Goal: Task Accomplishment & Management: Use online tool/utility

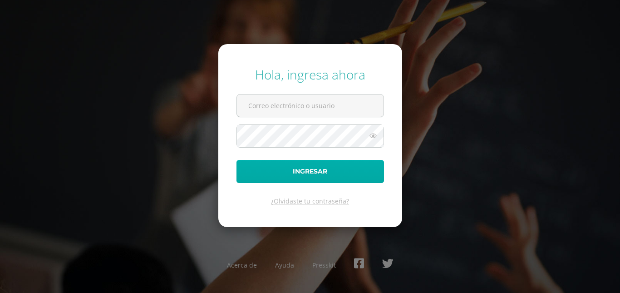
type input "[EMAIL_ADDRESS][DOMAIN_NAME]"
click at [311, 164] on button "Ingresar" at bounding box center [310, 171] width 148 height 23
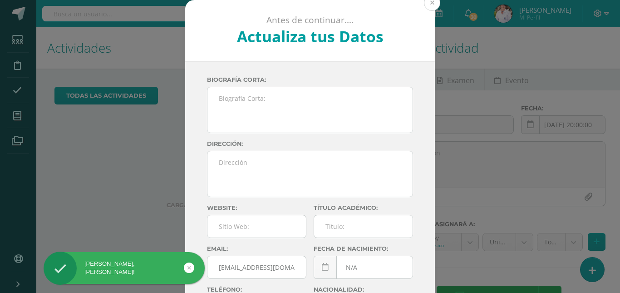
click at [428, 2] on button at bounding box center [432, 3] width 16 height 16
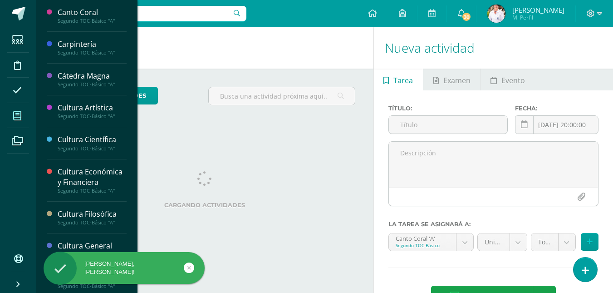
click at [18, 118] on icon at bounding box center [17, 115] width 8 height 9
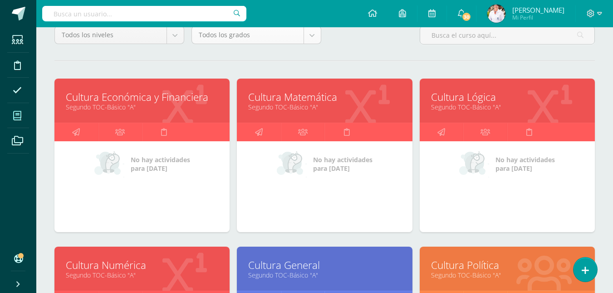
scroll to position [91, 0]
click at [75, 132] on icon at bounding box center [76, 132] width 8 height 18
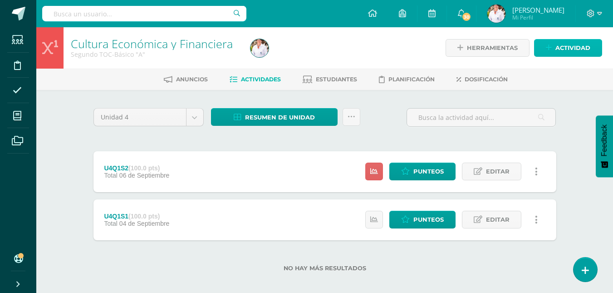
click at [565, 47] on span "Actividad" at bounding box center [573, 47] width 35 height 17
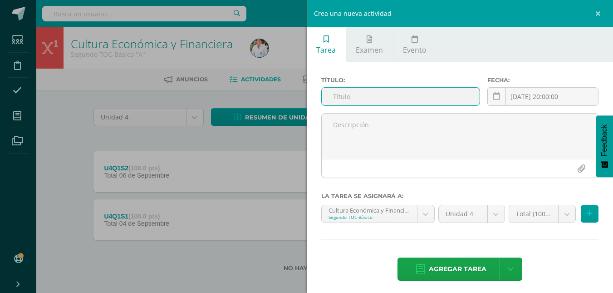
click at [351, 97] on input "text" at bounding box center [401, 97] width 158 height 18
drag, startPoint x: 365, startPoint y: 98, endPoint x: 321, endPoint y: 97, distance: 44.5
click at [321, 97] on div "U4Q2S1" at bounding box center [400, 96] width 159 height 19
type input "U4Q2S1"
click at [587, 213] on icon at bounding box center [590, 214] width 6 height 8
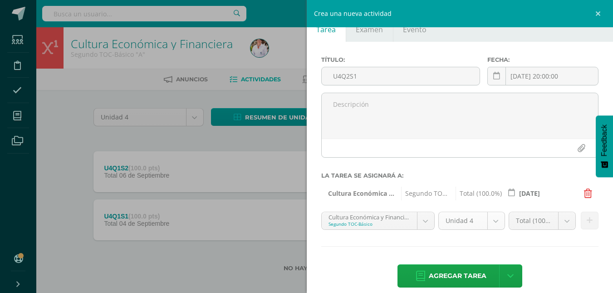
scroll to position [31, 0]
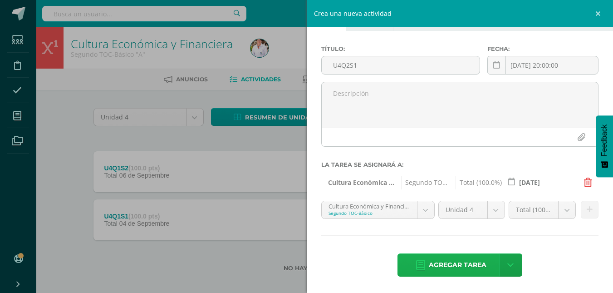
click at [453, 262] on span "Agregar tarea" at bounding box center [458, 265] width 58 height 22
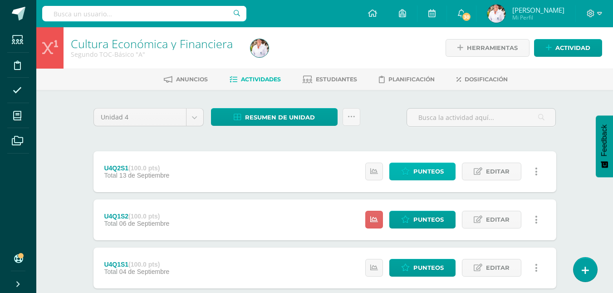
click at [425, 171] on span "Punteos" at bounding box center [428, 171] width 30 height 17
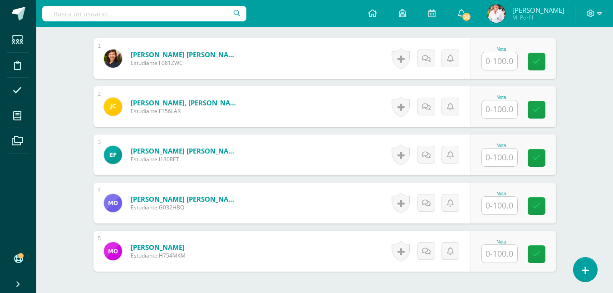
scroll to position [262, 0]
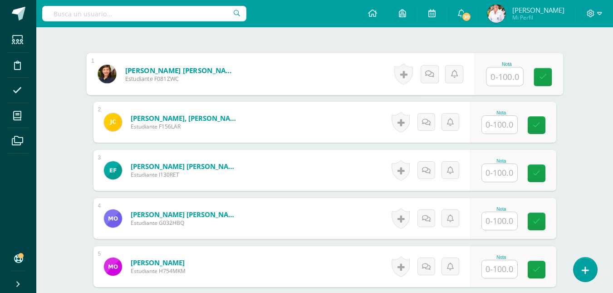
click at [492, 78] on input "text" at bounding box center [505, 77] width 36 height 18
type input "100"
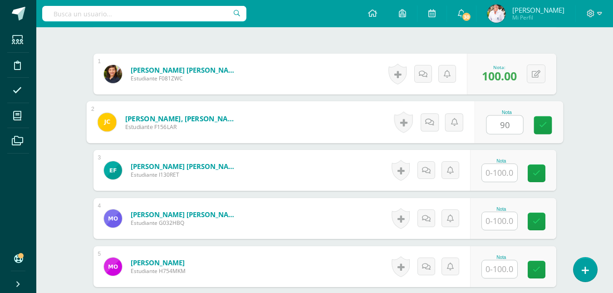
type input "90"
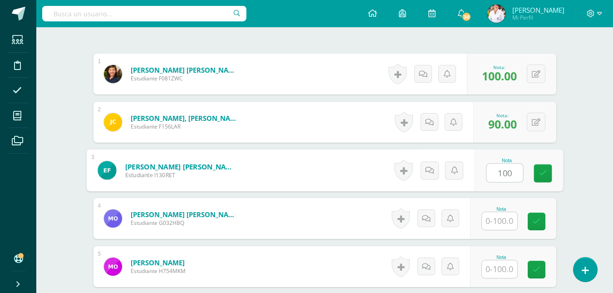
type input "100"
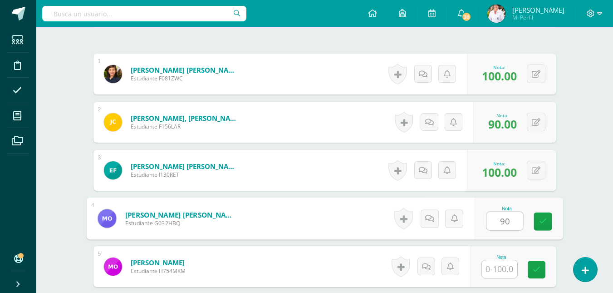
type input "90"
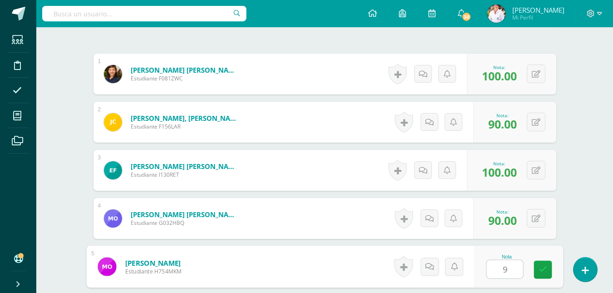
type input "90"
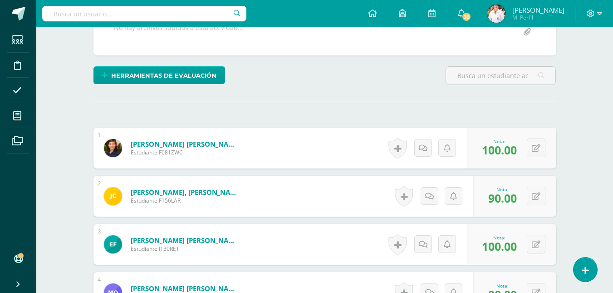
scroll to position [0, 0]
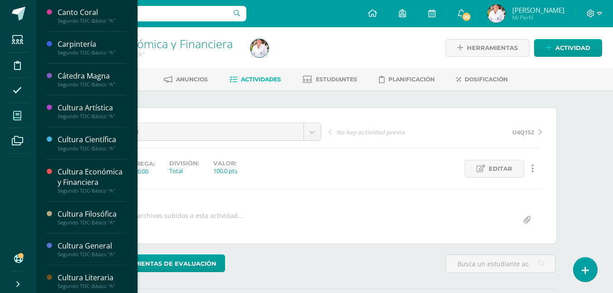
click at [18, 115] on icon at bounding box center [17, 115] width 8 height 9
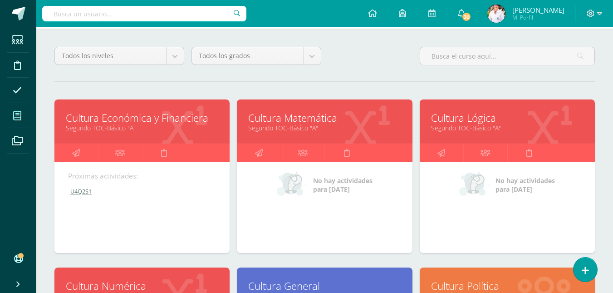
scroll to position [136, 0]
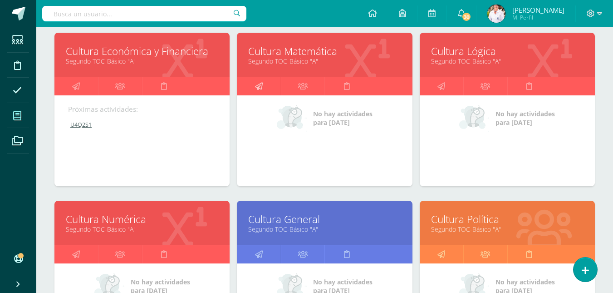
click at [262, 85] on icon at bounding box center [259, 86] width 8 height 18
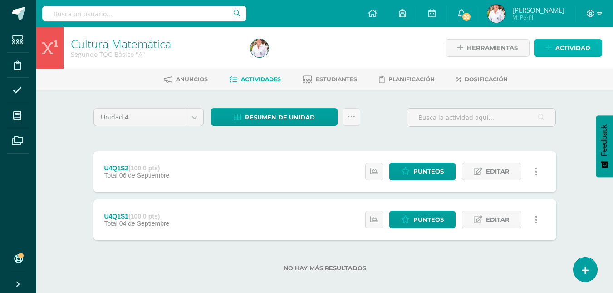
click at [566, 45] on span "Actividad" at bounding box center [573, 47] width 35 height 17
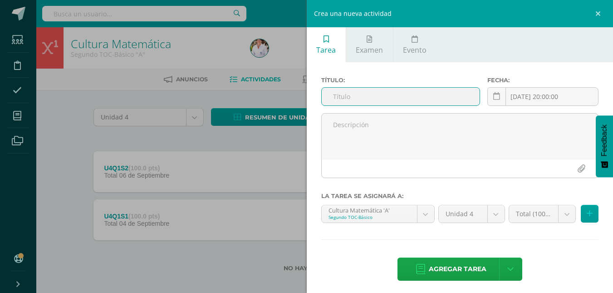
click at [346, 95] on input "text" at bounding box center [401, 97] width 158 height 18
paste input "U4Q2S1"
type input "U4Q2S1"
click at [587, 213] on button at bounding box center [590, 214] width 18 height 18
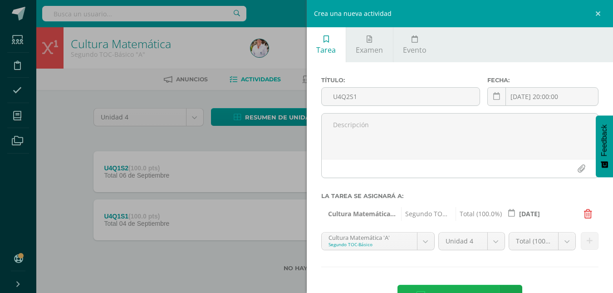
click at [462, 285] on span "Agregar tarea" at bounding box center [458, 296] width 58 height 22
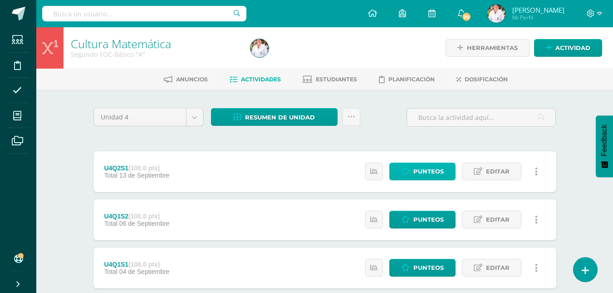
click at [430, 169] on span "Punteos" at bounding box center [428, 171] width 30 height 17
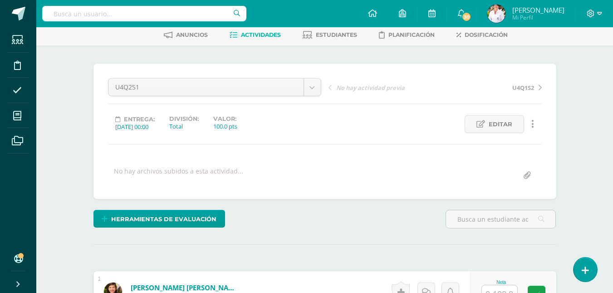
scroll to position [32, 0]
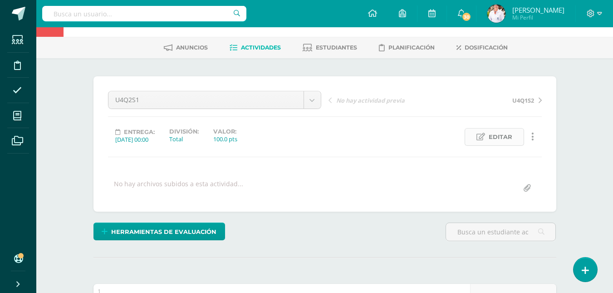
click at [502, 140] on span "Editar" at bounding box center [501, 136] width 24 height 17
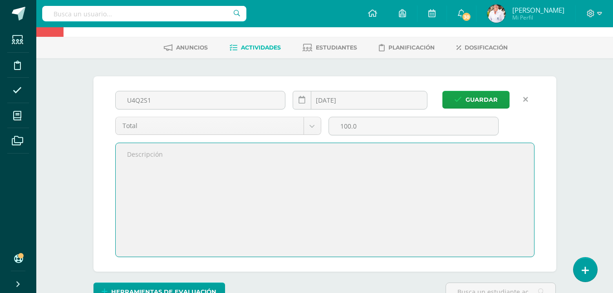
click at [157, 158] on textarea at bounding box center [325, 199] width 418 height 113
type textarea "MATEO AUSENTE"
click at [482, 99] on span "Guardar" at bounding box center [482, 99] width 32 height 17
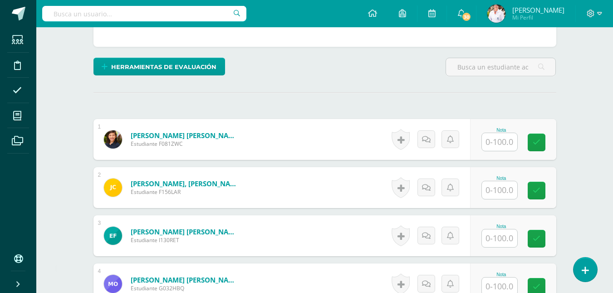
scroll to position [221, 0]
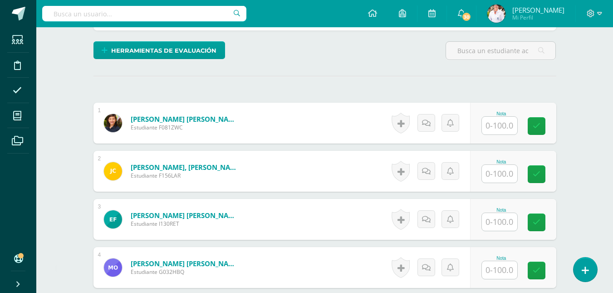
click at [507, 129] on input "text" at bounding box center [499, 126] width 35 height 18
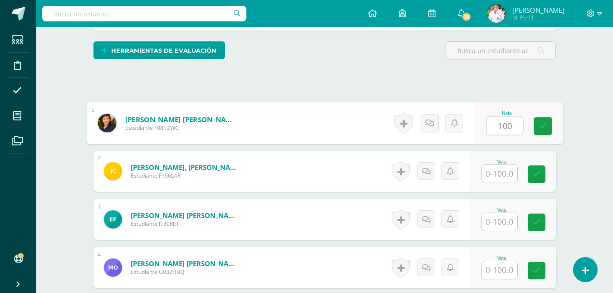
type input "100"
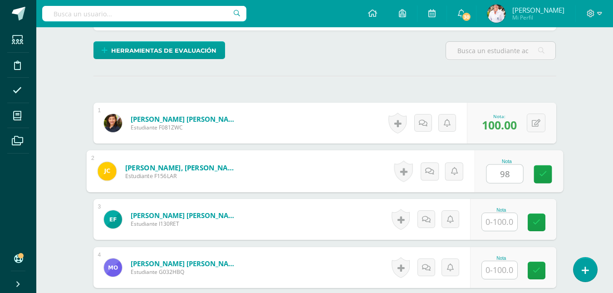
type input "98"
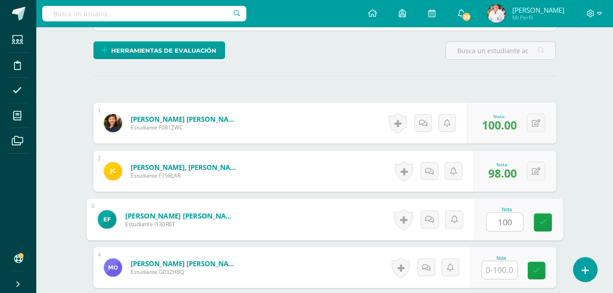
type input "100"
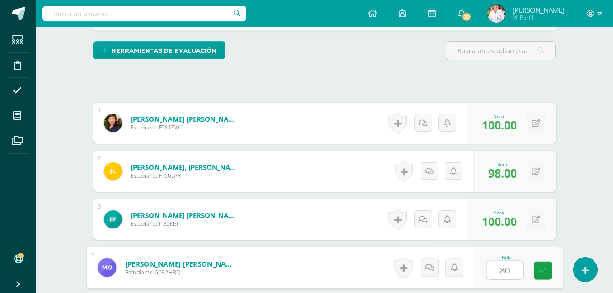
type input "80"
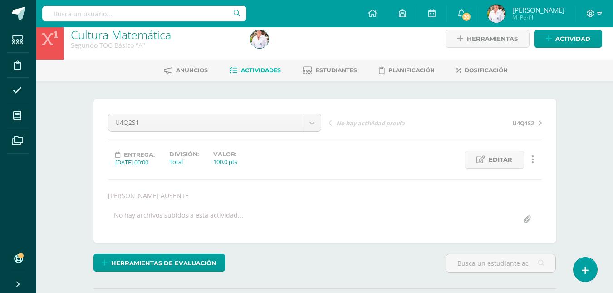
scroll to position [0, 0]
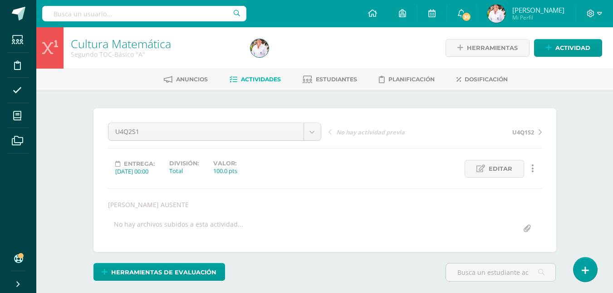
click at [255, 81] on span "Actividades" at bounding box center [261, 79] width 40 height 7
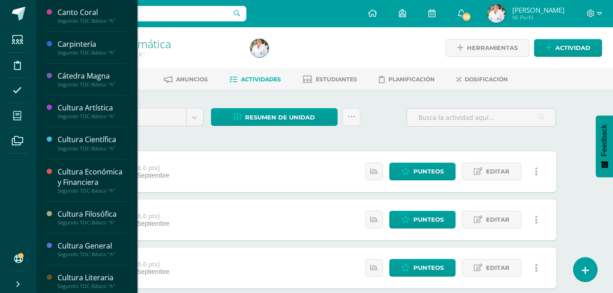
click at [16, 115] on icon at bounding box center [17, 115] width 8 height 9
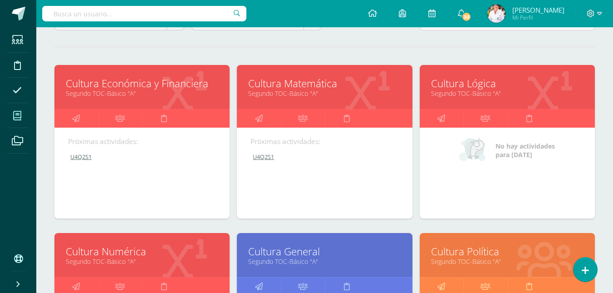
scroll to position [136, 0]
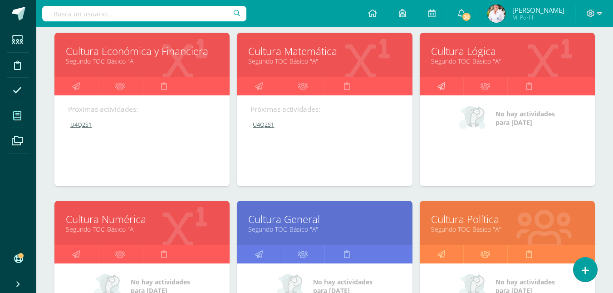
click at [441, 84] on icon at bounding box center [442, 86] width 8 height 18
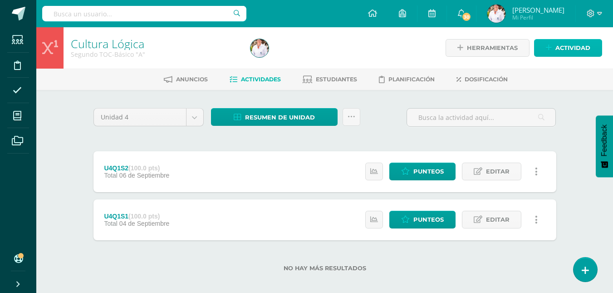
click at [577, 48] on span "Actividad" at bounding box center [573, 47] width 35 height 17
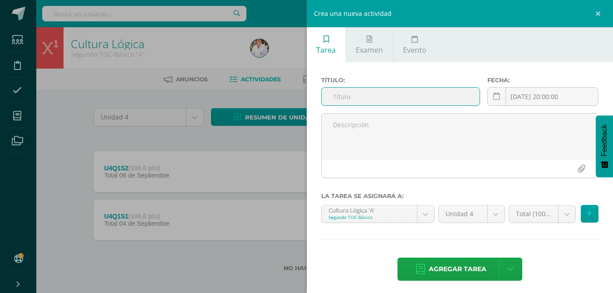
click at [350, 92] on input "text" at bounding box center [401, 97] width 158 height 18
paste input "U4Q2S1"
type input "U4Q2S1"
click at [587, 212] on icon at bounding box center [590, 214] width 6 height 8
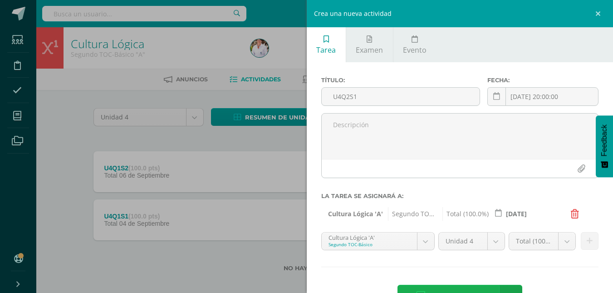
click at [453, 290] on span "Agregar tarea" at bounding box center [458, 296] width 58 height 22
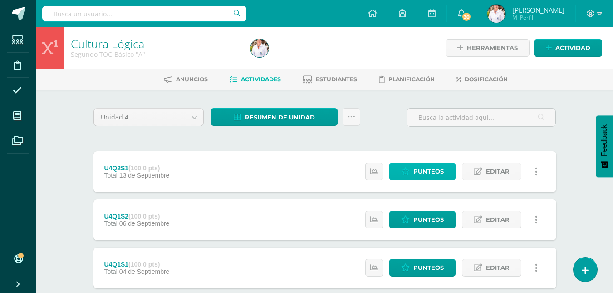
click at [435, 170] on span "Punteos" at bounding box center [428, 171] width 30 height 17
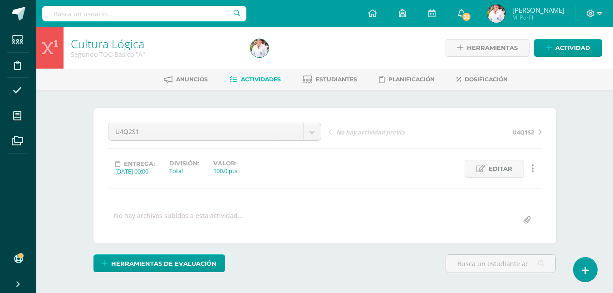
scroll to position [182, 0]
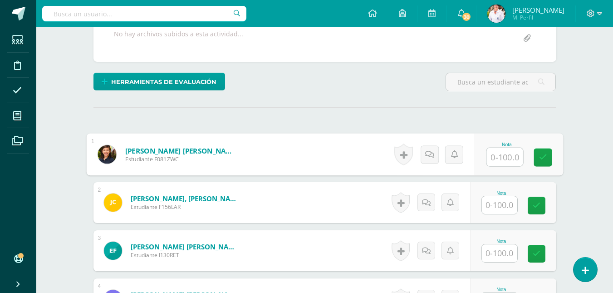
click at [511, 154] on input "text" at bounding box center [505, 157] width 36 height 18
type input "100"
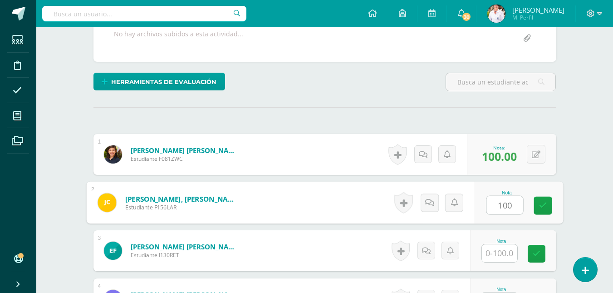
type input "100"
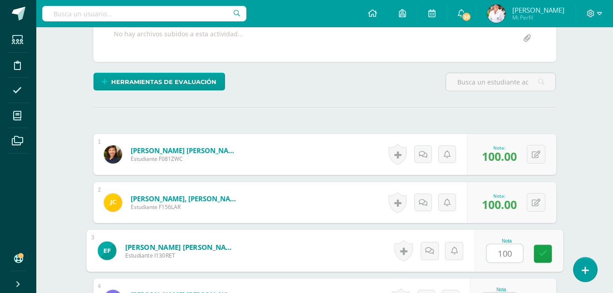
type input "100"
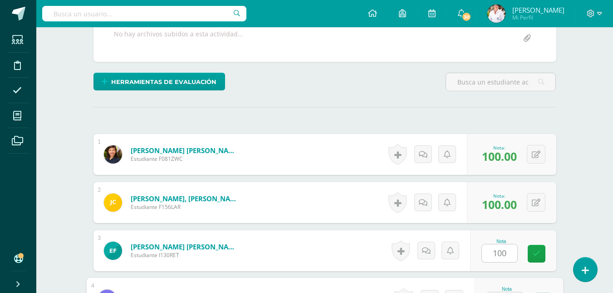
scroll to position [199, 0]
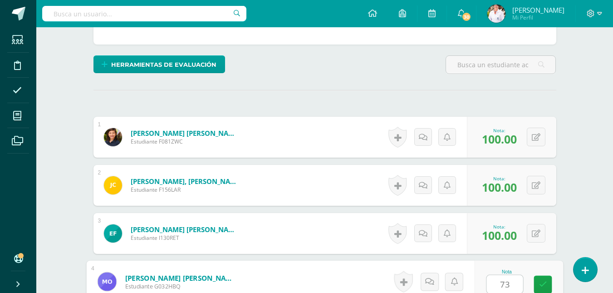
type input "73"
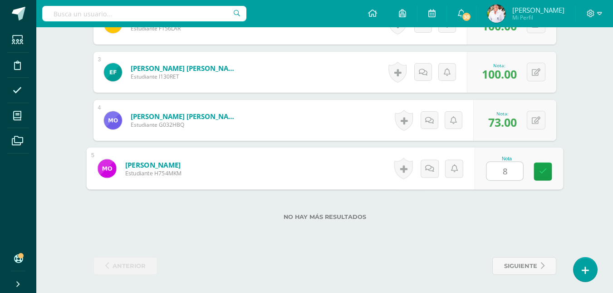
type input "80"
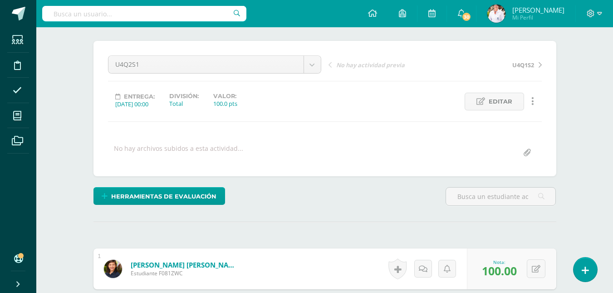
scroll to position [0, 0]
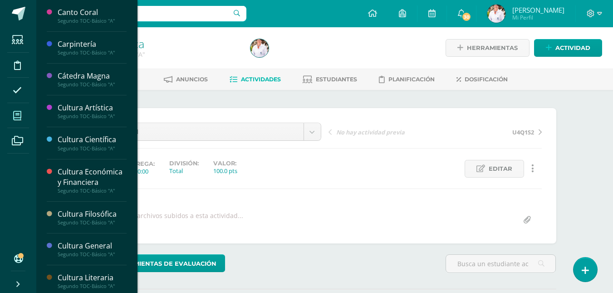
click at [16, 117] on icon at bounding box center [17, 115] width 8 height 9
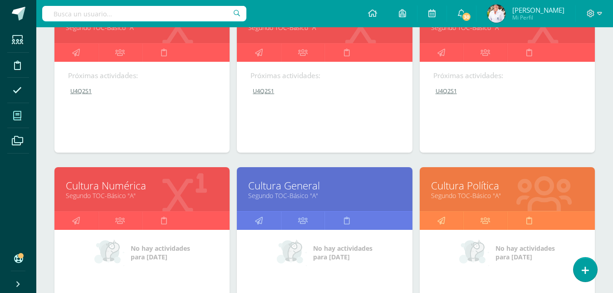
scroll to position [272, 0]
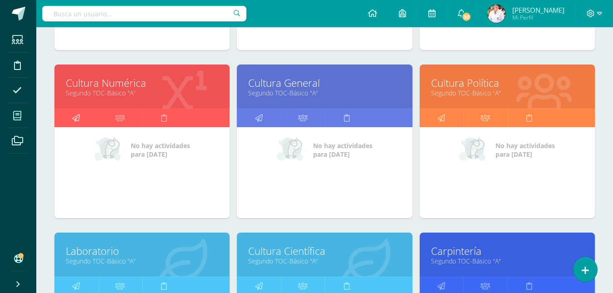
click at [75, 118] on icon at bounding box center [76, 118] width 8 height 18
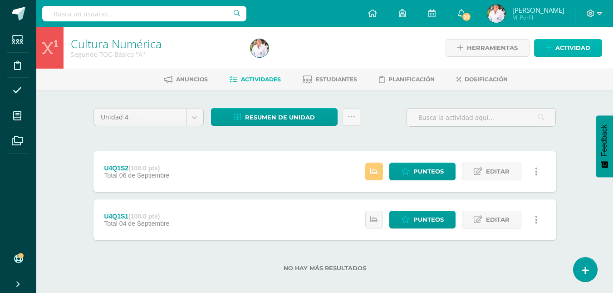
click at [576, 48] on span "Actividad" at bounding box center [573, 47] width 35 height 17
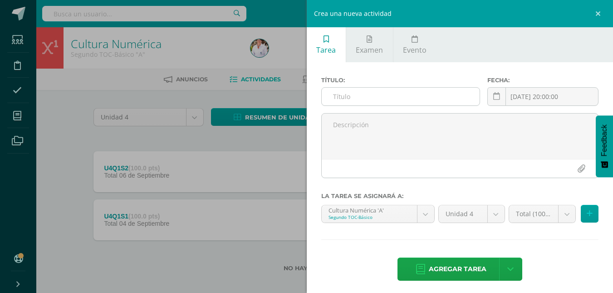
click at [361, 93] on input "text" at bounding box center [401, 97] width 158 height 18
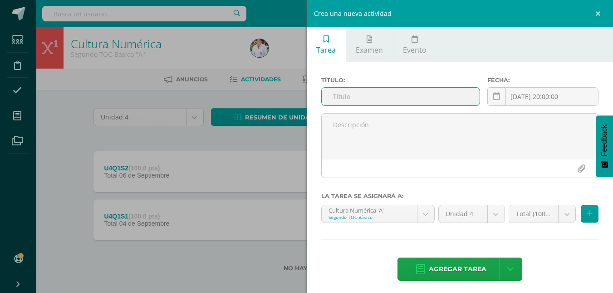
paste input "U4Q2S1"
type input "U4Q2S1"
click at [587, 213] on icon at bounding box center [590, 214] width 6 height 8
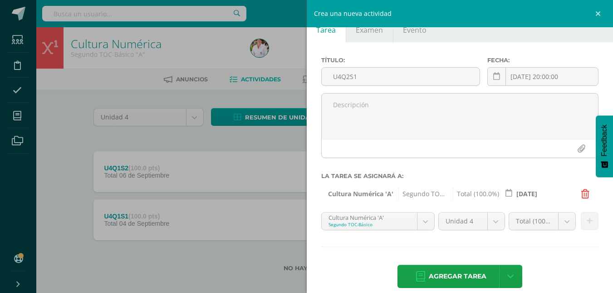
scroll to position [31, 0]
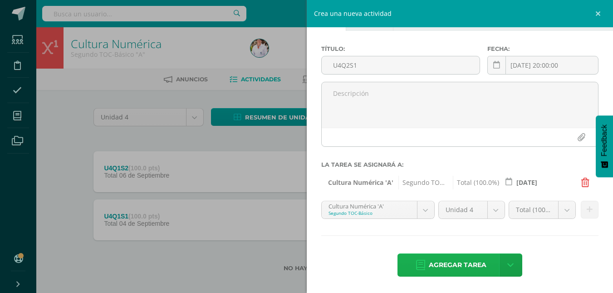
click at [444, 266] on span "Agregar tarea" at bounding box center [458, 265] width 58 height 22
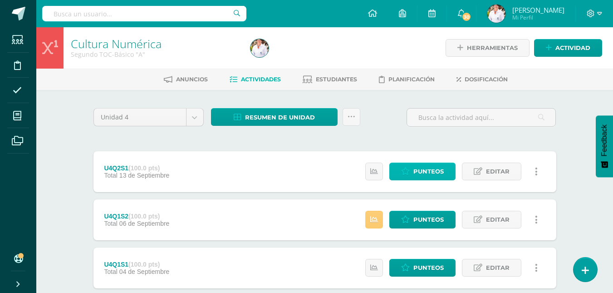
click at [434, 172] on span "Punteos" at bounding box center [428, 171] width 30 height 17
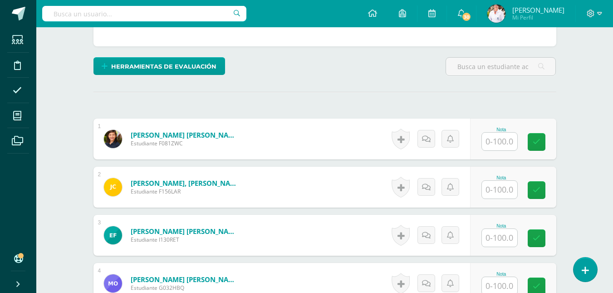
scroll to position [264, 0]
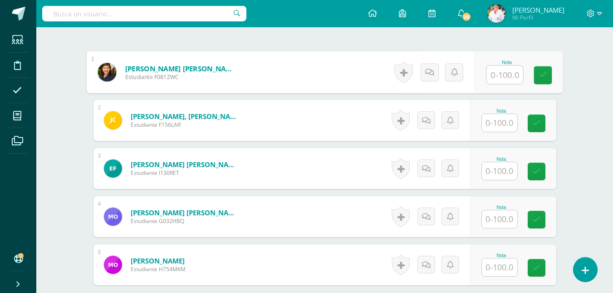
click at [491, 73] on input "text" at bounding box center [505, 75] width 36 height 18
type input "90"
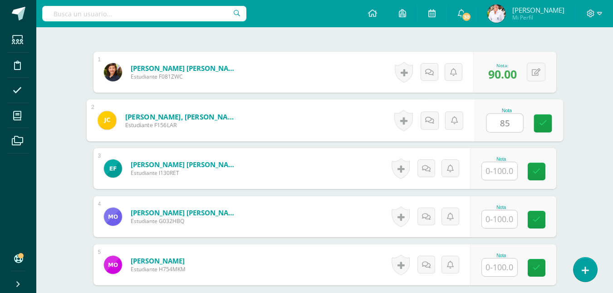
type input "85"
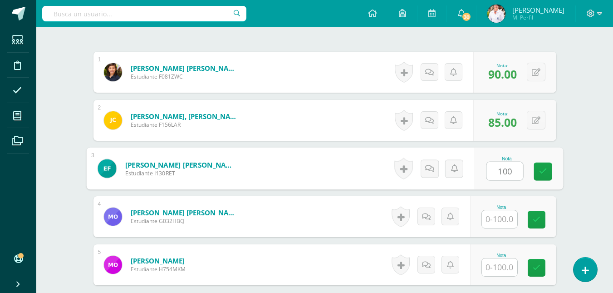
type input "100"
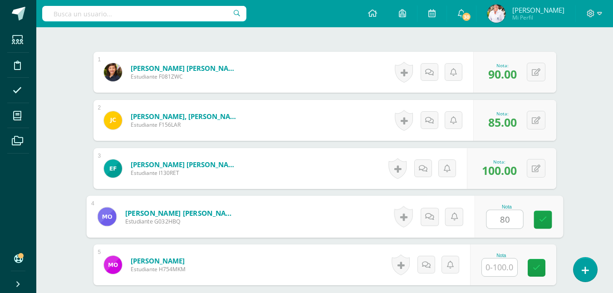
type input "80"
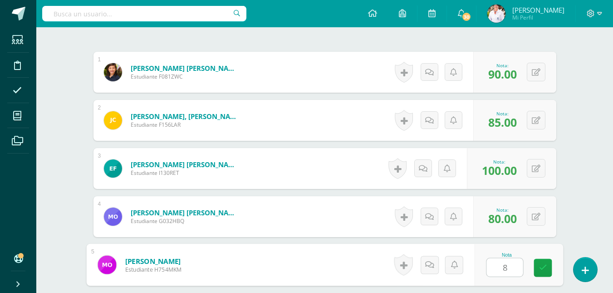
type input "80"
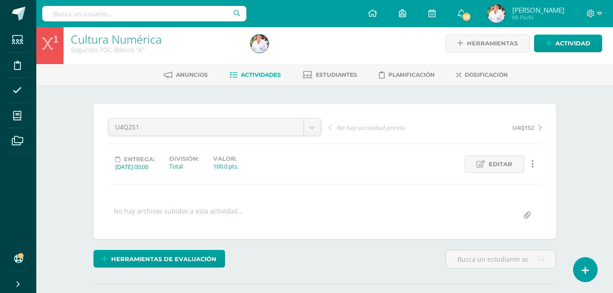
scroll to position [0, 0]
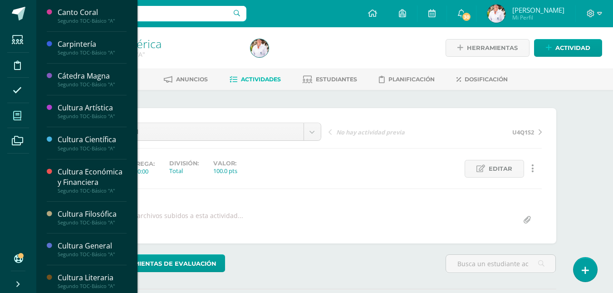
click at [18, 116] on icon at bounding box center [17, 115] width 8 height 9
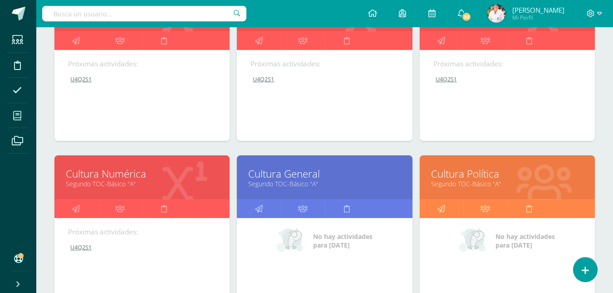
scroll to position [227, 0]
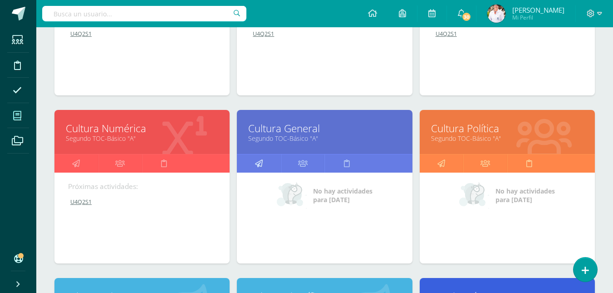
click at [259, 161] on icon at bounding box center [259, 163] width 8 height 18
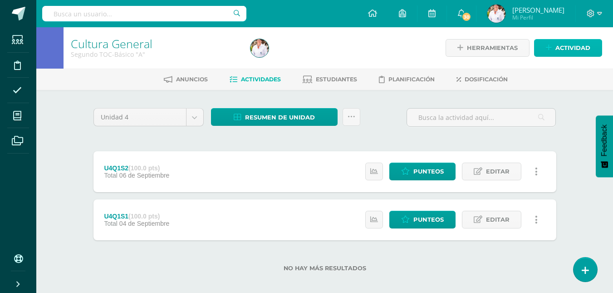
click at [573, 48] on span "Actividad" at bounding box center [573, 47] width 35 height 17
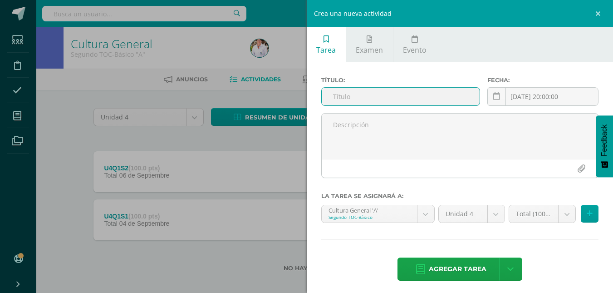
click at [349, 98] on input "text" at bounding box center [401, 97] width 158 height 18
paste input "U4Q2S1"
type input "U4Q2S1"
click at [588, 213] on button at bounding box center [590, 214] width 18 height 18
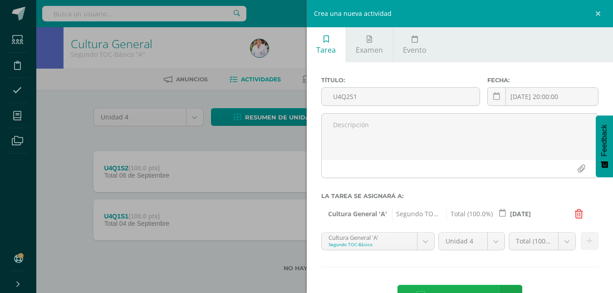
click at [461, 288] on span "Agregar tarea" at bounding box center [458, 296] width 58 height 22
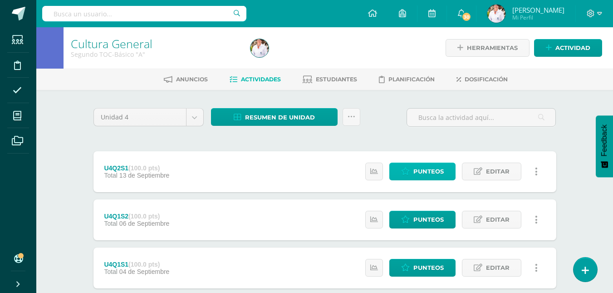
click at [428, 169] on span "Punteos" at bounding box center [428, 171] width 30 height 17
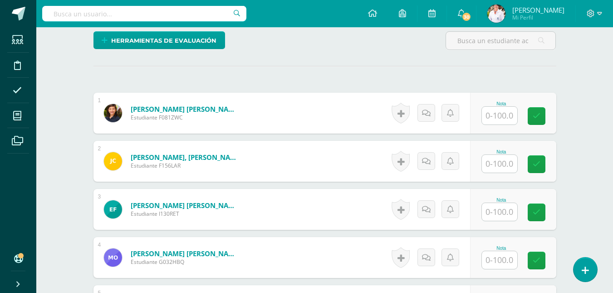
scroll to position [259, 0]
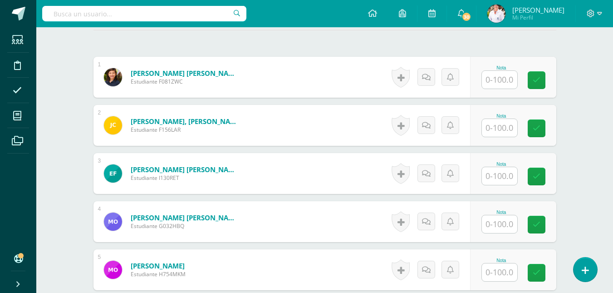
click at [497, 80] on input "text" at bounding box center [499, 80] width 35 height 18
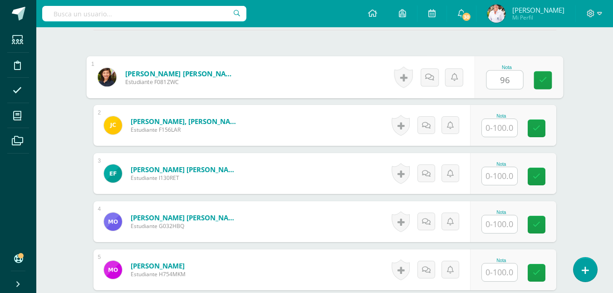
type input "96"
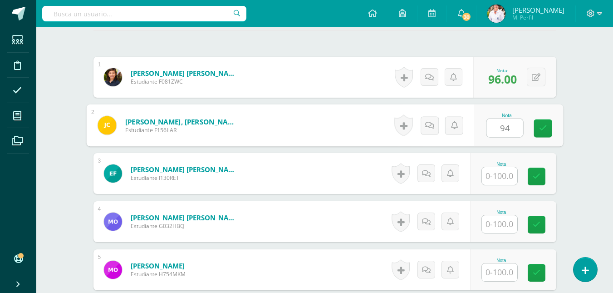
type input "94"
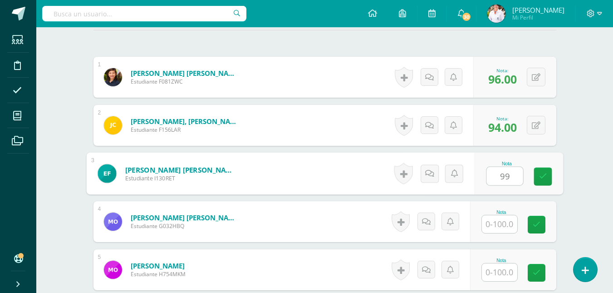
type input "99"
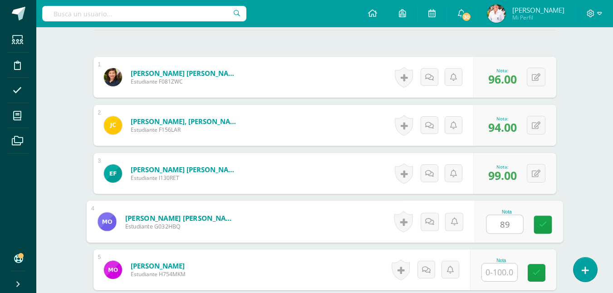
type input "89"
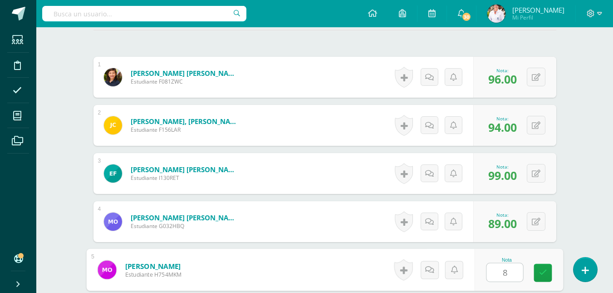
type input "80"
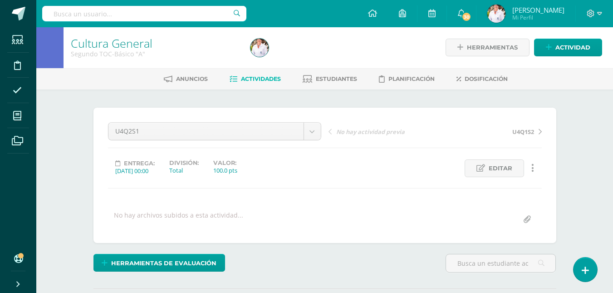
scroll to position [0, 0]
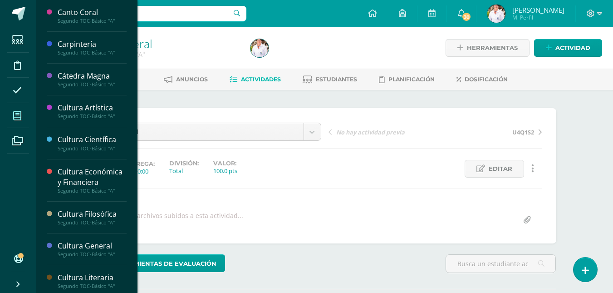
click at [16, 117] on icon at bounding box center [17, 115] width 8 height 9
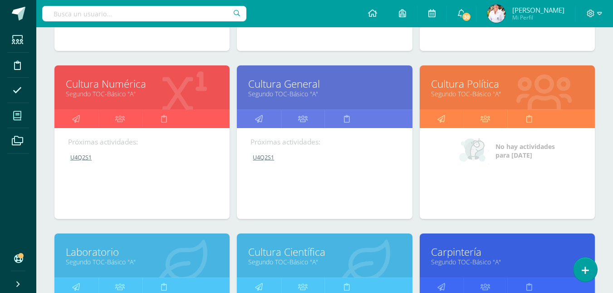
scroll to position [272, 0]
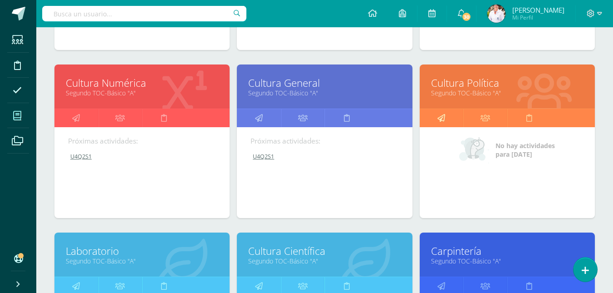
click at [444, 117] on icon at bounding box center [442, 118] width 8 height 18
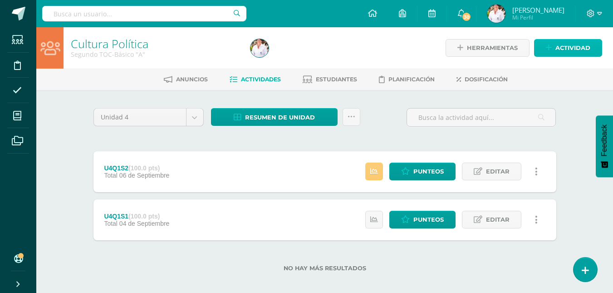
click at [571, 46] on span "Actividad" at bounding box center [573, 47] width 35 height 17
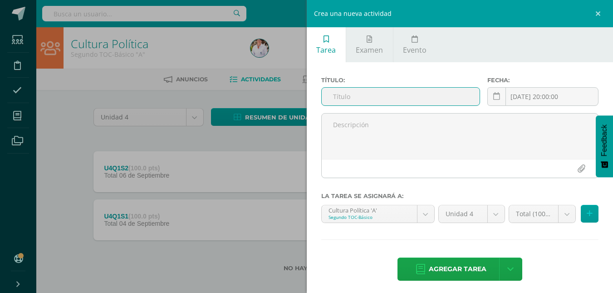
click at [339, 98] on input "text" at bounding box center [401, 97] width 158 height 18
paste input "U4Q2S1"
type input "U4Q2S1"
click at [587, 215] on icon at bounding box center [590, 214] width 6 height 8
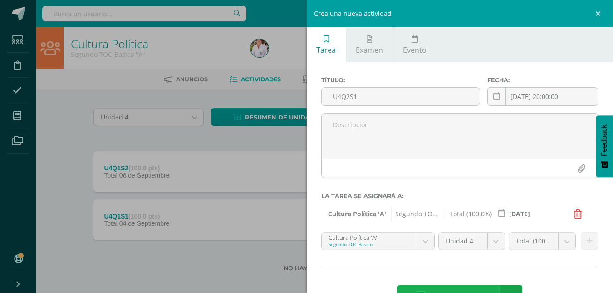
click at [480, 289] on span "Agregar tarea" at bounding box center [458, 296] width 58 height 22
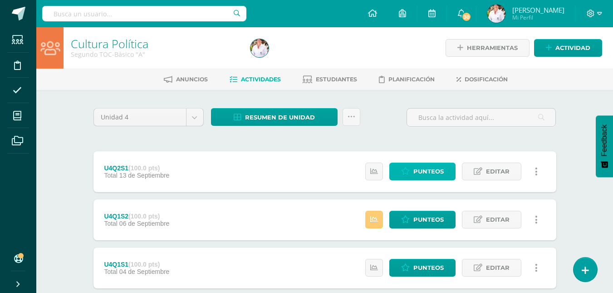
click at [426, 172] on span "Punteos" at bounding box center [428, 171] width 30 height 17
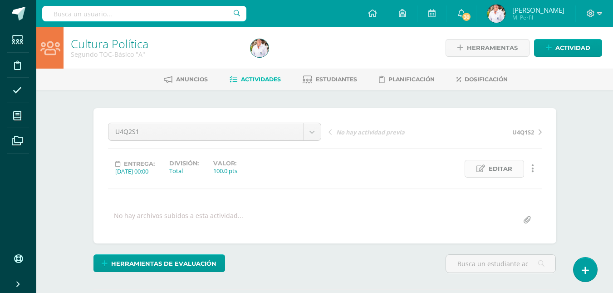
click at [503, 168] on span "Editar" at bounding box center [501, 168] width 24 height 17
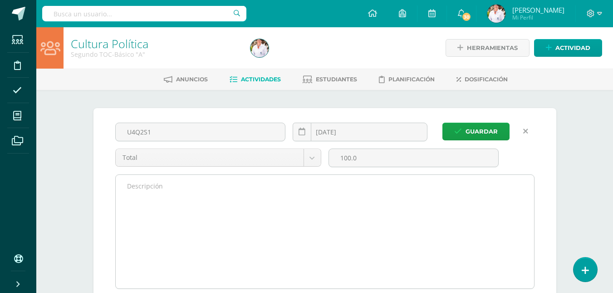
click at [216, 195] on textarea at bounding box center [325, 231] width 418 height 113
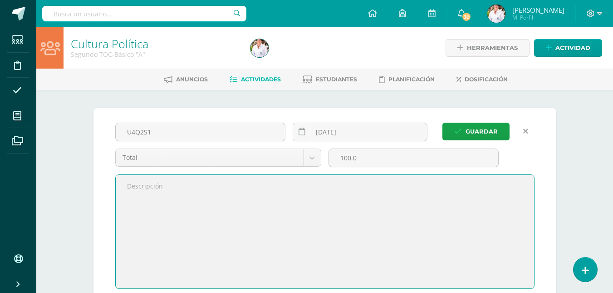
scroll to position [0, 0]
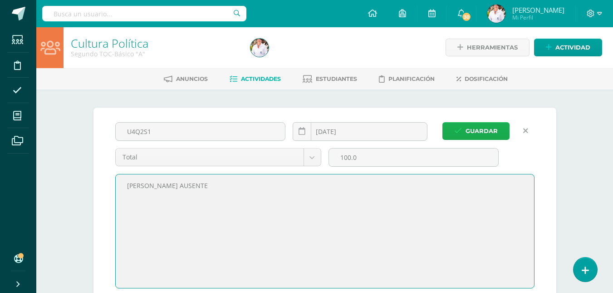
type textarea "[PERSON_NAME] AUSENTE"
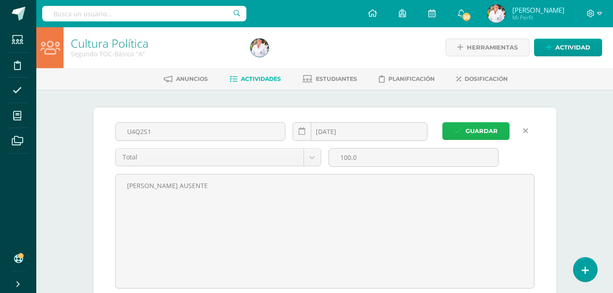
click at [476, 128] on span "Guardar" at bounding box center [482, 131] width 32 height 17
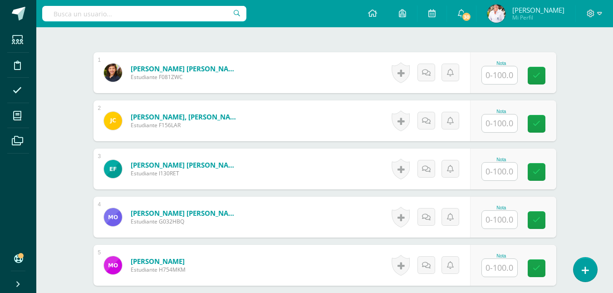
scroll to position [272, 0]
click at [494, 78] on input "text" at bounding box center [499, 75] width 35 height 18
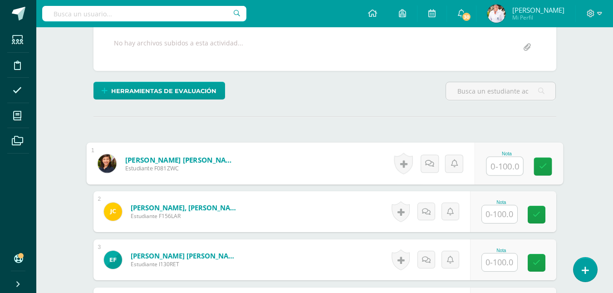
scroll to position [182, 0]
type input "70"
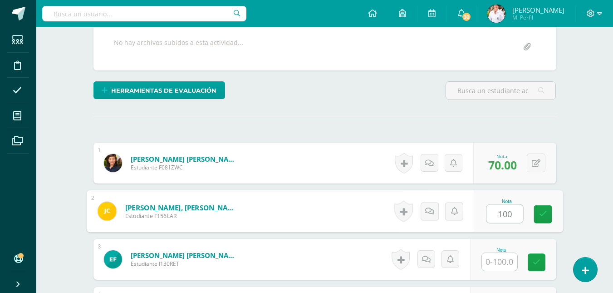
type input "100"
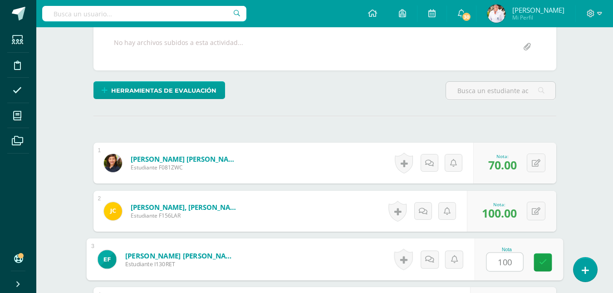
type input "100"
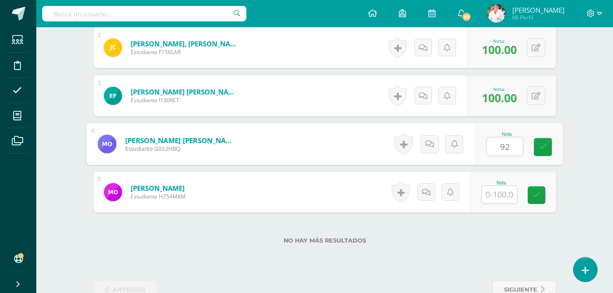
type input "92"
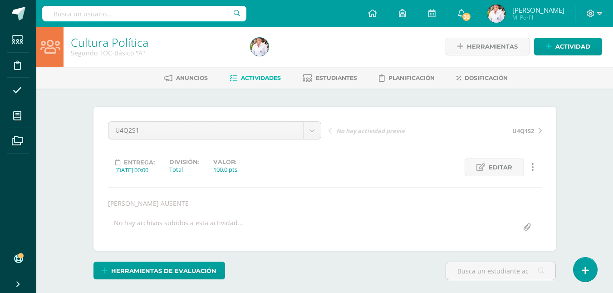
scroll to position [0, 0]
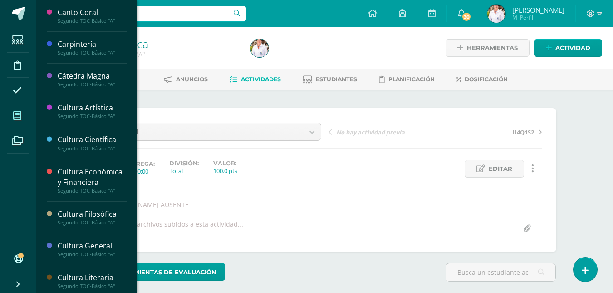
click at [18, 114] on icon at bounding box center [17, 115] width 8 height 9
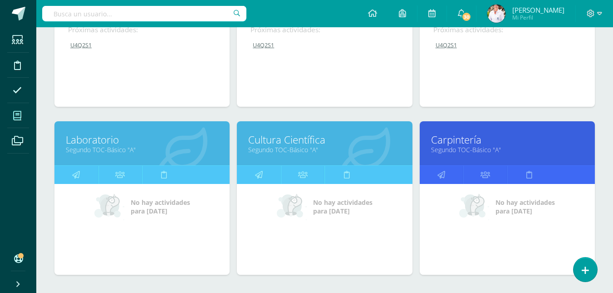
scroll to position [408, 0]
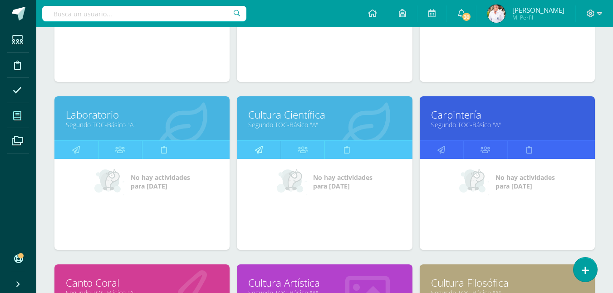
click at [260, 150] on icon at bounding box center [259, 150] width 8 height 18
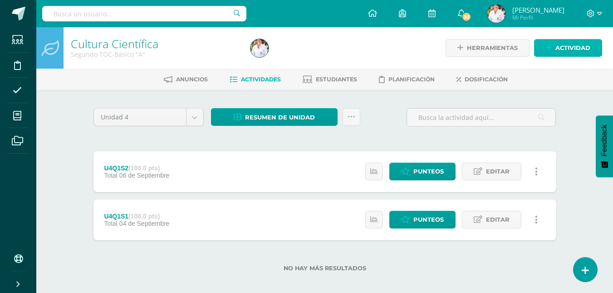
click at [575, 50] on span "Actividad" at bounding box center [573, 47] width 35 height 17
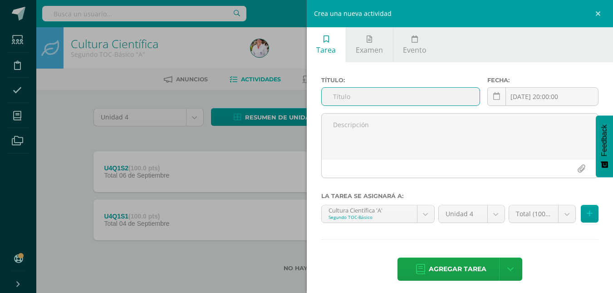
click at [348, 98] on input "text" at bounding box center [401, 97] width 158 height 18
paste input "U4Q2S1"
type input "U4Q2S1"
click at [587, 212] on icon at bounding box center [590, 214] width 6 height 8
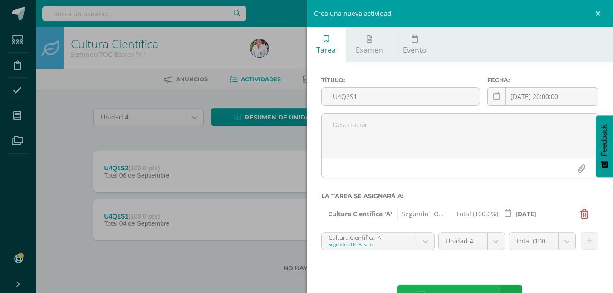
click at [455, 287] on span "Agregar tarea" at bounding box center [458, 296] width 58 height 22
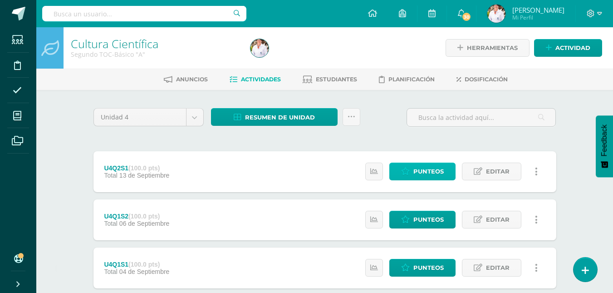
click at [431, 169] on span "Punteos" at bounding box center [428, 171] width 30 height 17
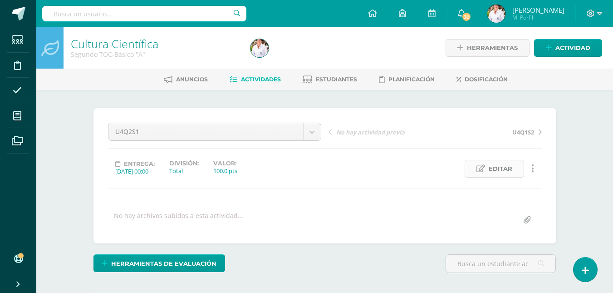
click at [501, 171] on span "Editar" at bounding box center [501, 168] width 24 height 17
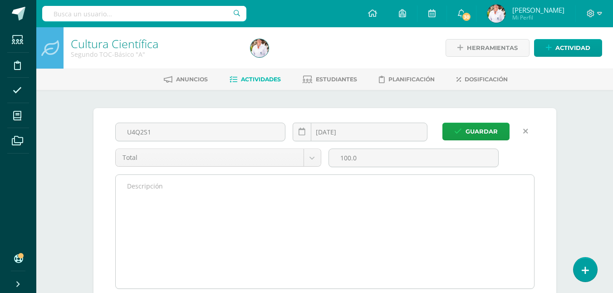
click at [169, 190] on textarea at bounding box center [325, 231] width 418 height 113
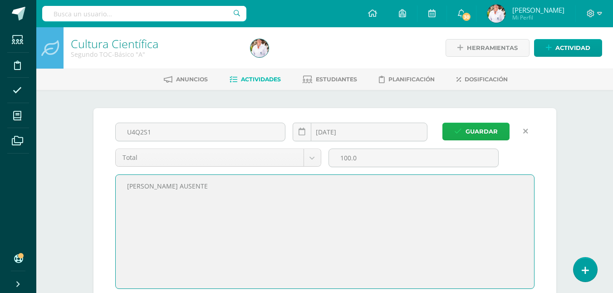
type textarea "[PERSON_NAME] AUSENTE"
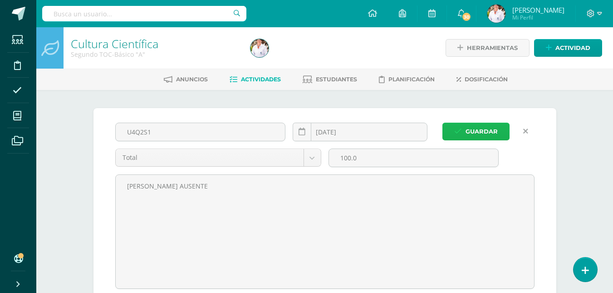
click at [487, 128] on span "Guardar" at bounding box center [482, 131] width 32 height 17
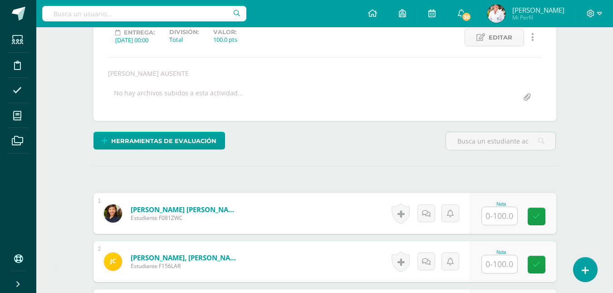
click at [502, 215] on input "text" at bounding box center [499, 216] width 35 height 18
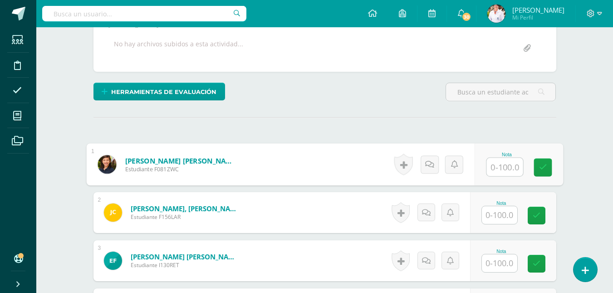
scroll to position [227, 0]
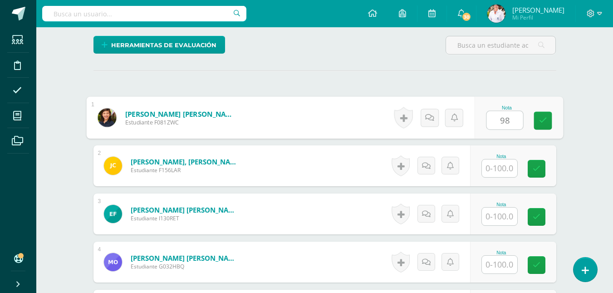
type input "98"
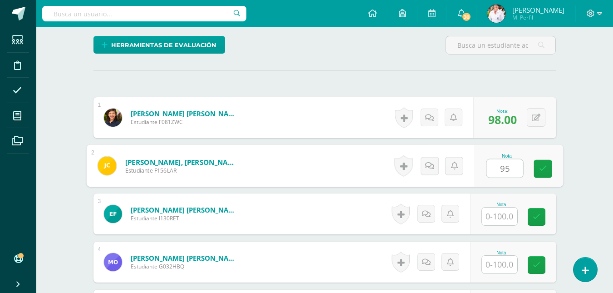
type input "95"
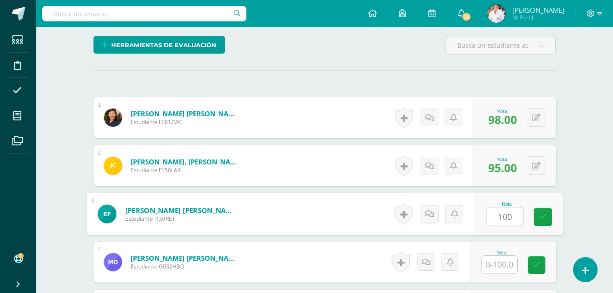
type input "100"
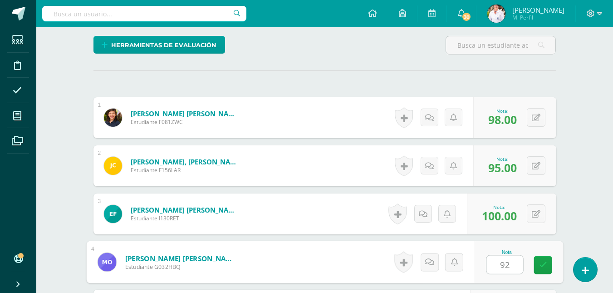
type input "92"
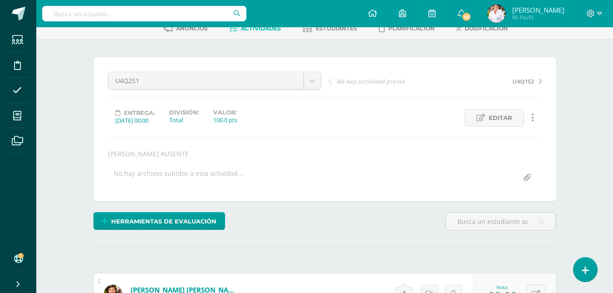
scroll to position [0, 0]
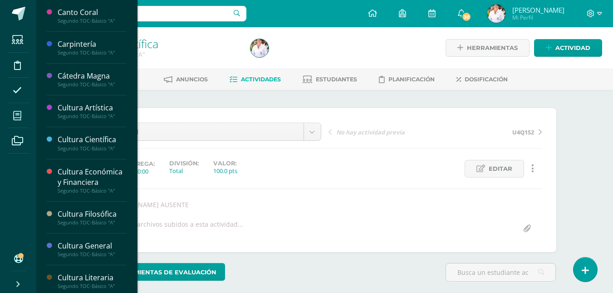
click at [20, 118] on icon at bounding box center [17, 115] width 8 height 9
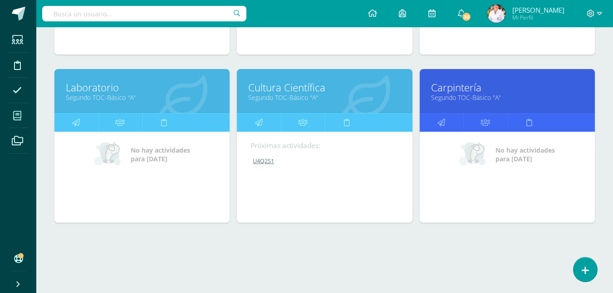
scroll to position [437, 0]
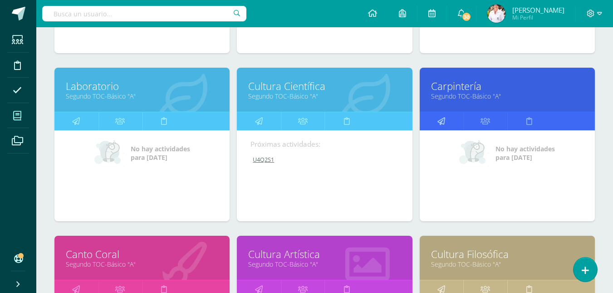
click at [445, 119] on link at bounding box center [442, 121] width 44 height 18
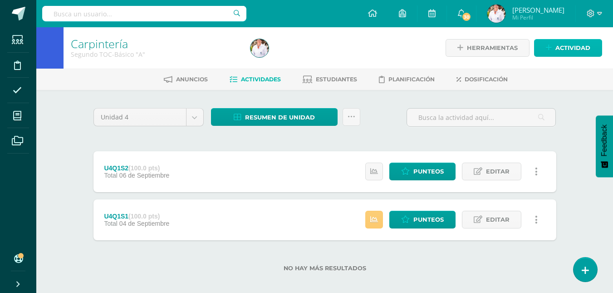
click at [574, 50] on span "Actividad" at bounding box center [573, 47] width 35 height 17
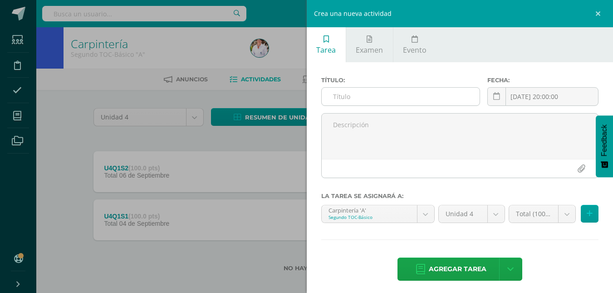
click at [374, 94] on input "text" at bounding box center [401, 97] width 158 height 18
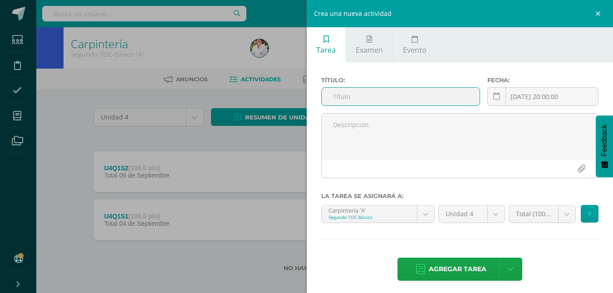
paste input "U4Q2S1"
type input "U4Q2S1"
click at [589, 209] on button at bounding box center [590, 214] width 18 height 18
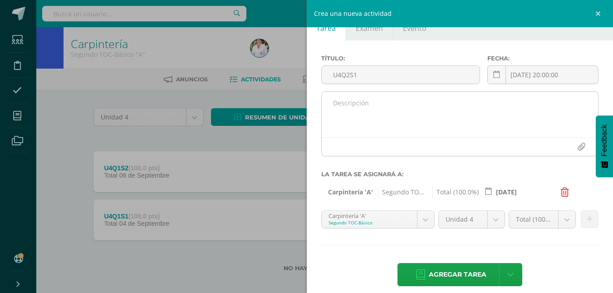
scroll to position [31, 0]
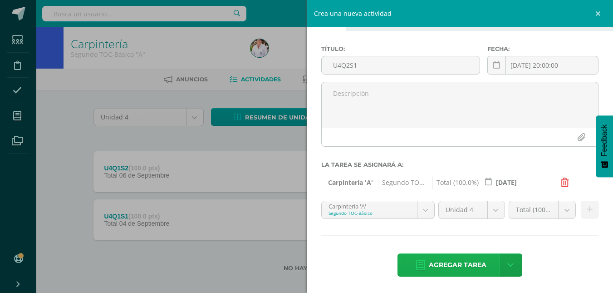
click at [468, 270] on span "Agregar tarea" at bounding box center [458, 265] width 58 height 22
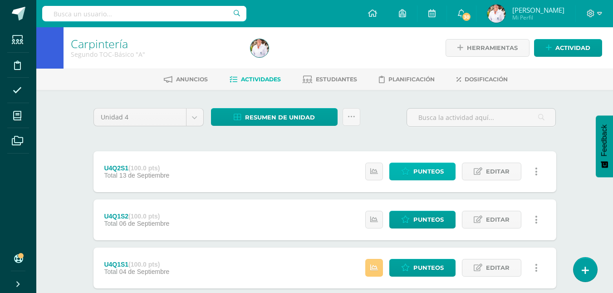
click at [428, 172] on span "Punteos" at bounding box center [428, 171] width 30 height 17
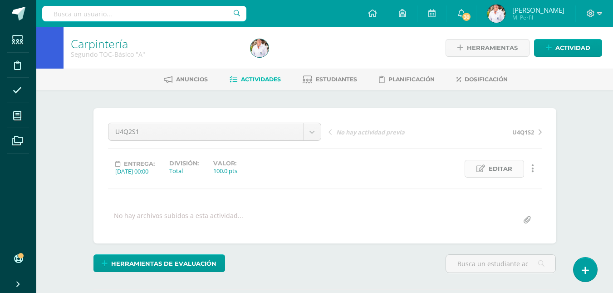
click at [495, 168] on span "Editar" at bounding box center [501, 168] width 24 height 17
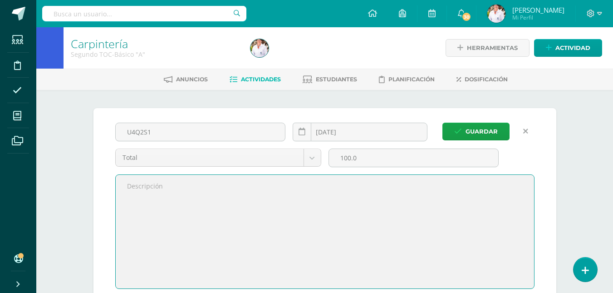
click at [149, 184] on textarea at bounding box center [325, 231] width 418 height 113
type textarea "[PERSON_NAME] Y [PERSON_NAME]"
click at [486, 125] on span "Guardar" at bounding box center [482, 131] width 32 height 17
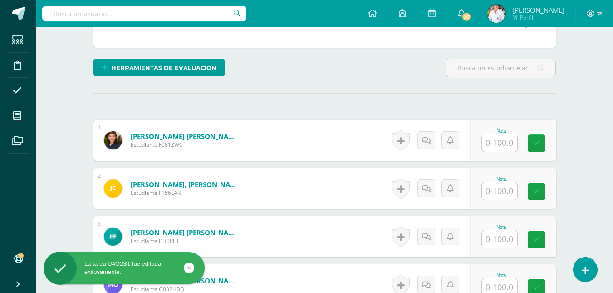
scroll to position [246, 0]
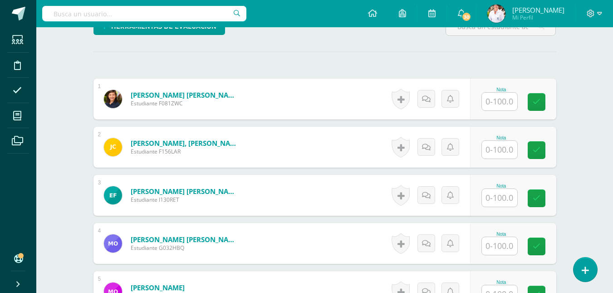
click at [498, 100] on input "text" at bounding box center [499, 102] width 35 height 18
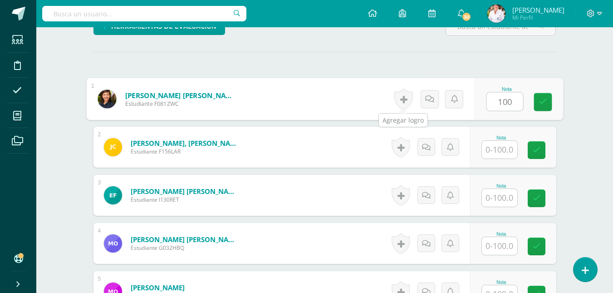
type input "100"
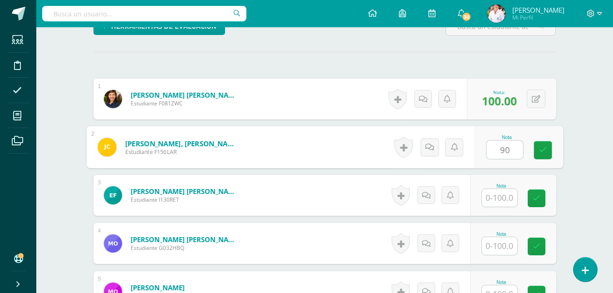
type input "90"
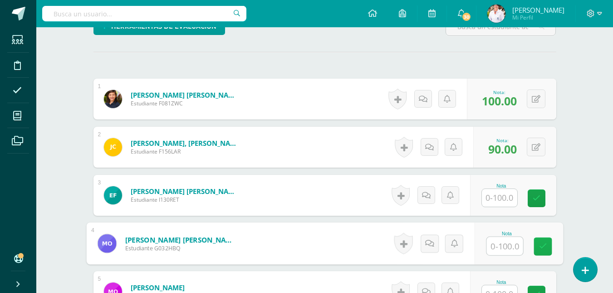
drag, startPoint x: 493, startPoint y: 243, endPoint x: 541, endPoint y: 243, distance: 47.7
click at [494, 243] on input "text" at bounding box center [505, 246] width 36 height 18
type input "100"
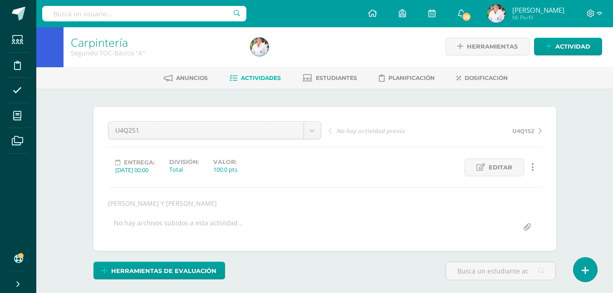
scroll to position [0, 0]
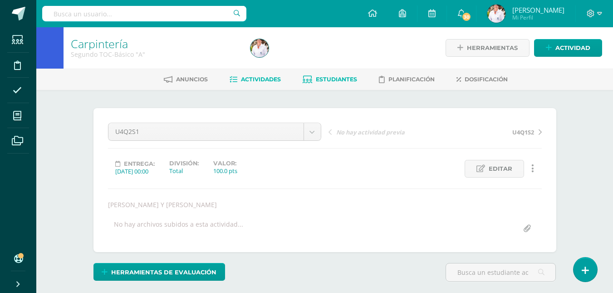
click at [334, 78] on span "Estudiantes" at bounding box center [336, 79] width 41 height 7
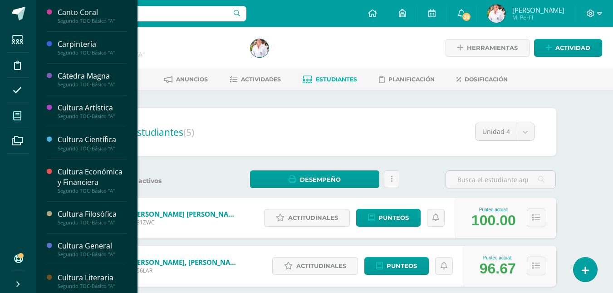
click at [19, 113] on icon at bounding box center [17, 115] width 8 height 9
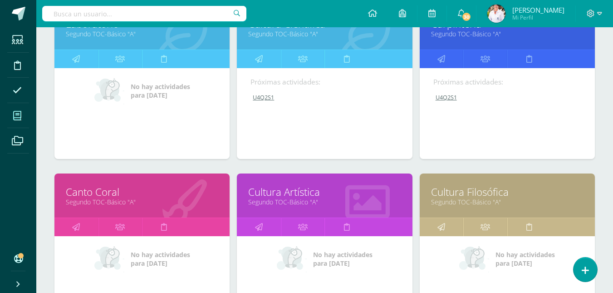
scroll to position [545, 0]
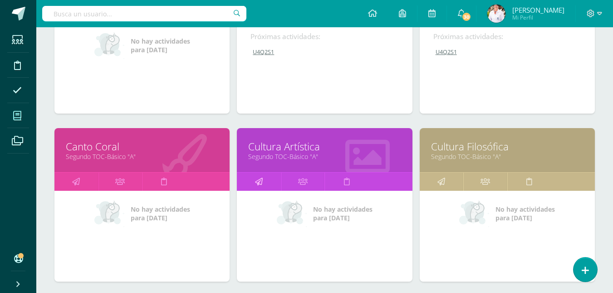
click at [261, 179] on icon at bounding box center [259, 181] width 8 height 18
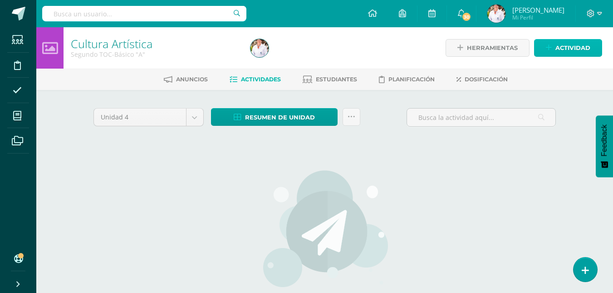
click at [571, 46] on span "Actividad" at bounding box center [573, 47] width 35 height 17
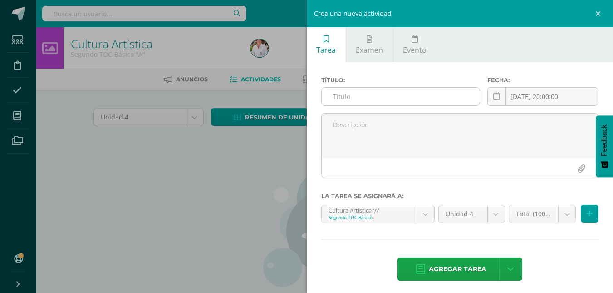
click at [357, 97] on input "text" at bounding box center [401, 97] width 158 height 18
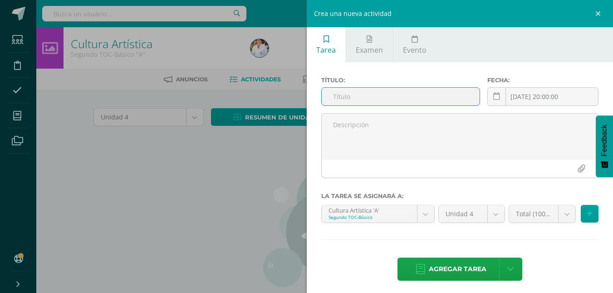
paste input "U4Q2S1"
type input "U4Q2S1"
click at [587, 214] on icon at bounding box center [590, 214] width 6 height 8
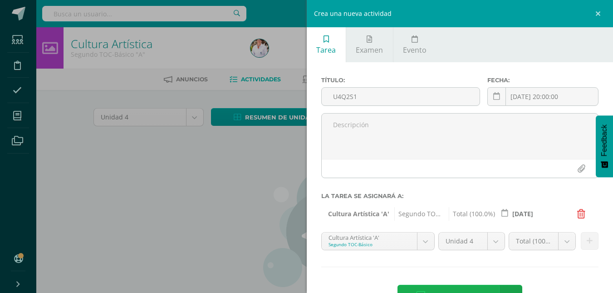
click at [462, 289] on span "Agregar tarea" at bounding box center [458, 296] width 58 height 22
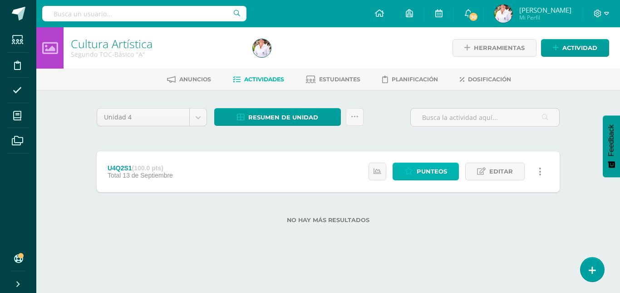
click at [432, 165] on span "Punteos" at bounding box center [432, 171] width 30 height 17
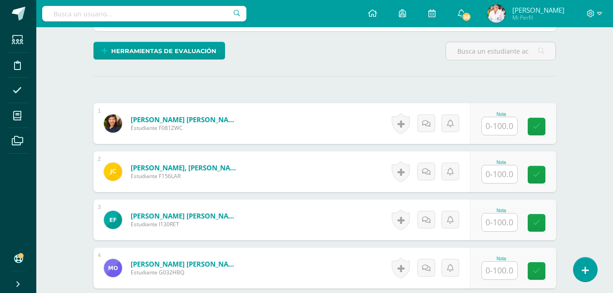
scroll to position [213, 0]
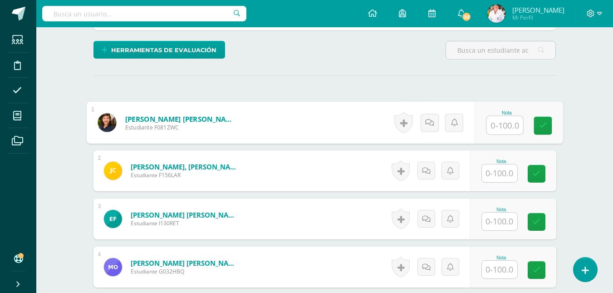
click at [500, 120] on input "text" at bounding box center [505, 125] width 36 height 18
type input "100"
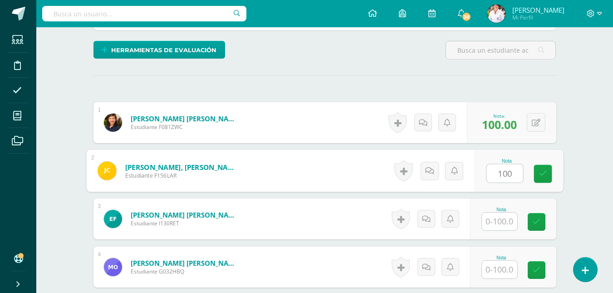
type input "100"
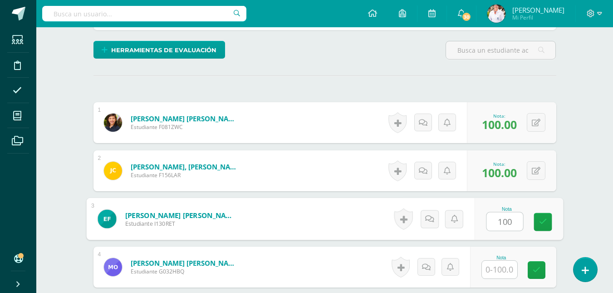
type input "100"
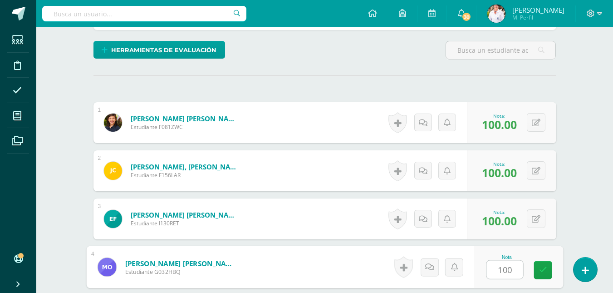
type input "100"
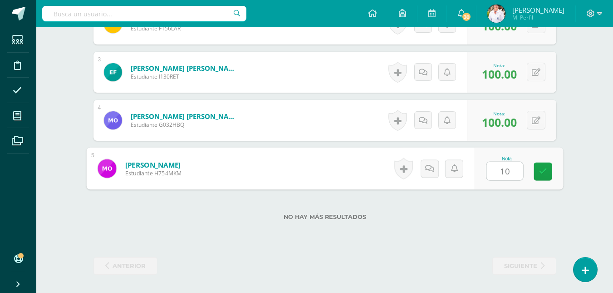
type input "100"
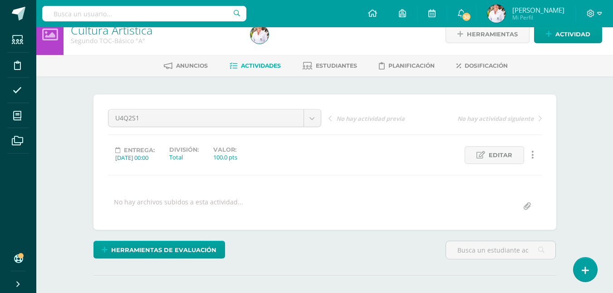
scroll to position [0, 0]
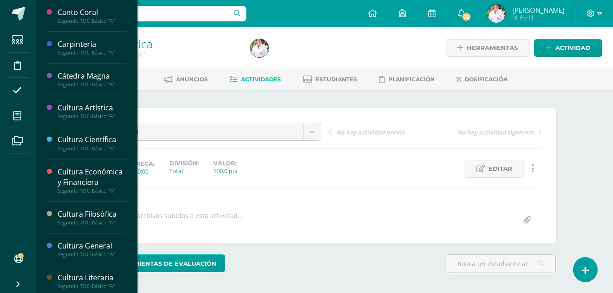
click at [15, 118] on icon at bounding box center [17, 115] width 8 height 9
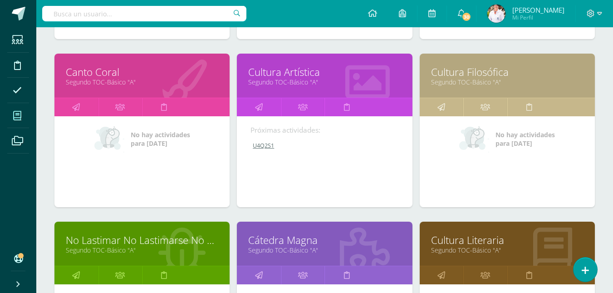
scroll to position [619, 0]
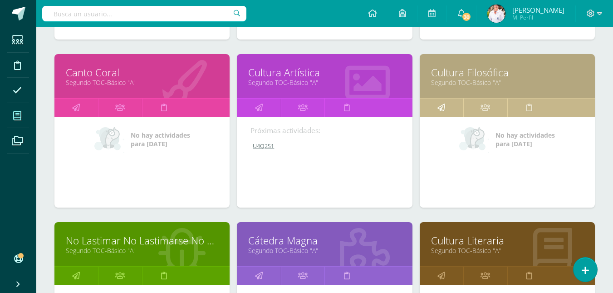
click at [441, 106] on icon at bounding box center [442, 107] width 8 height 18
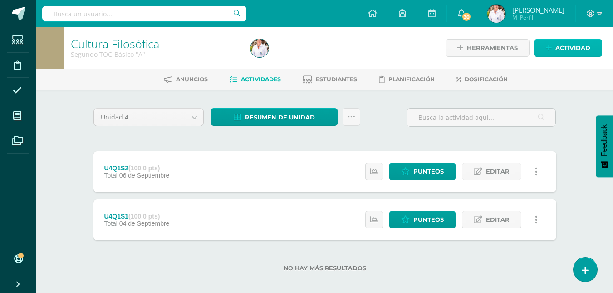
click at [570, 48] on span "Actividad" at bounding box center [573, 47] width 35 height 17
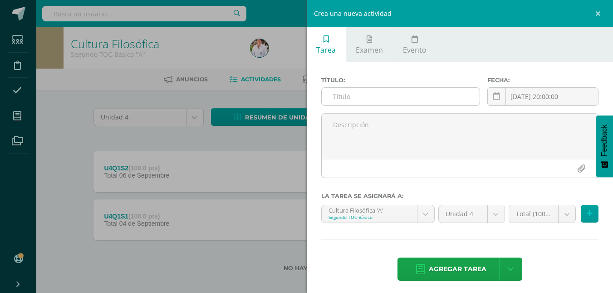
click at [364, 96] on input "text" at bounding box center [401, 97] width 158 height 18
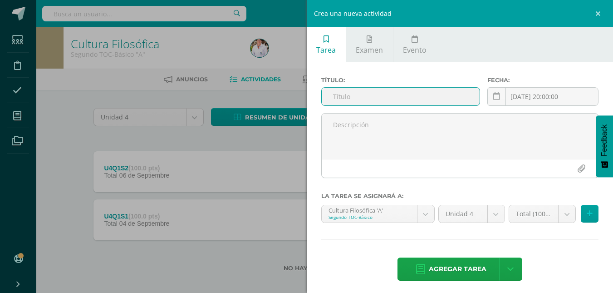
paste input "U4Q2S1"
type input "U4Q2S1"
click at [586, 213] on button at bounding box center [590, 214] width 18 height 18
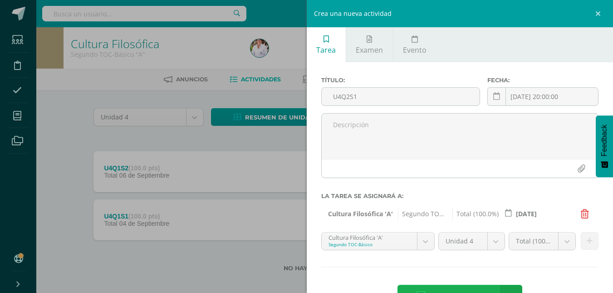
click at [472, 290] on span "Agregar tarea" at bounding box center [458, 296] width 58 height 22
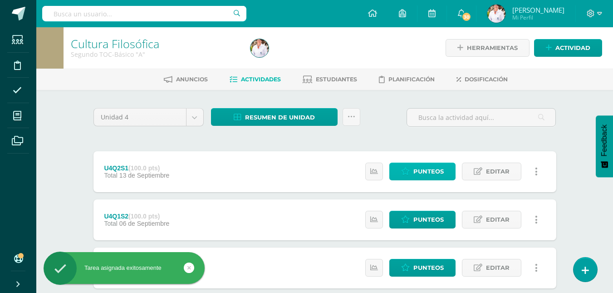
click at [422, 169] on span "Punteos" at bounding box center [428, 171] width 30 height 17
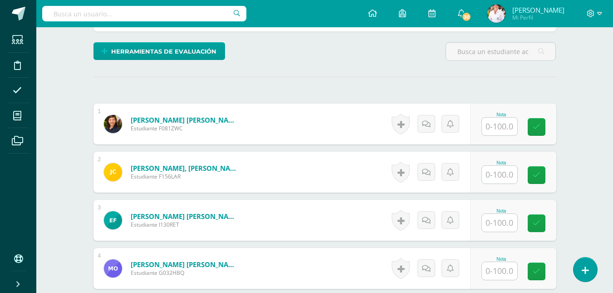
scroll to position [213, 0]
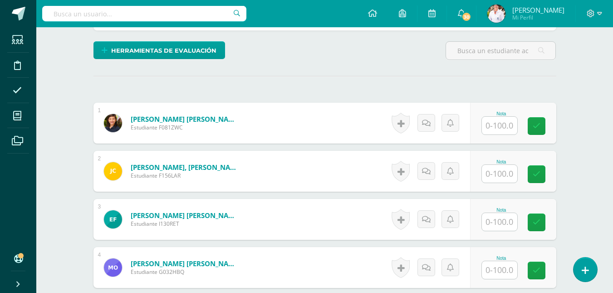
click at [495, 128] on input "text" at bounding box center [499, 126] width 35 height 18
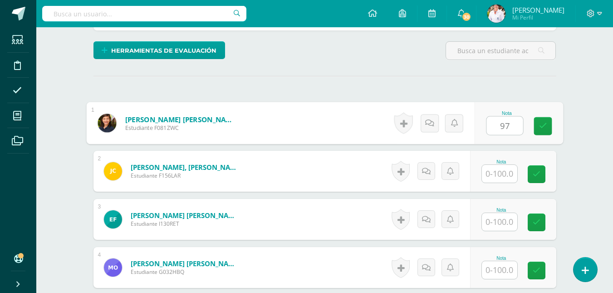
type input "97"
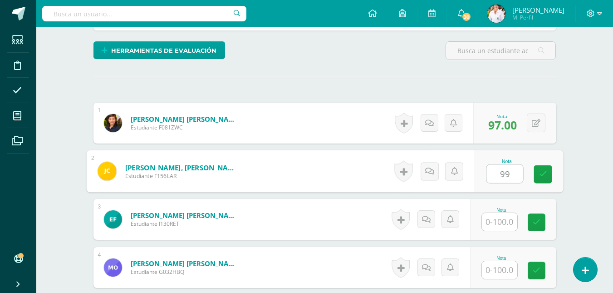
type input "99"
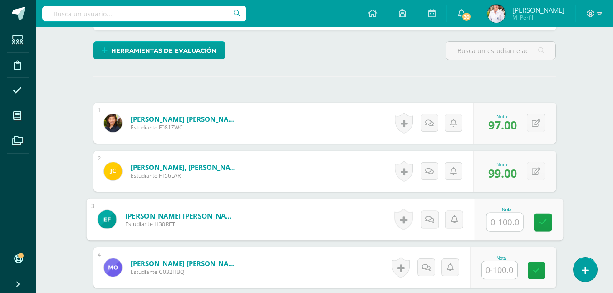
type input "8"
type input "98"
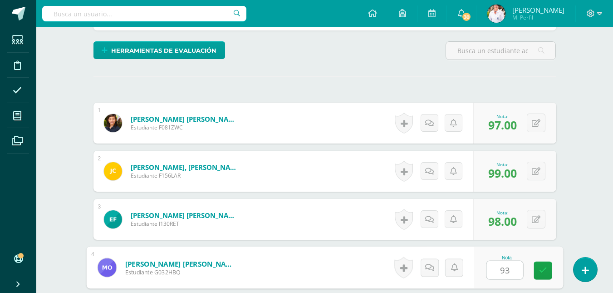
type input "93"
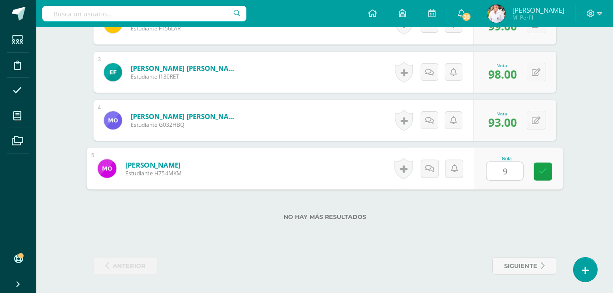
type input "90"
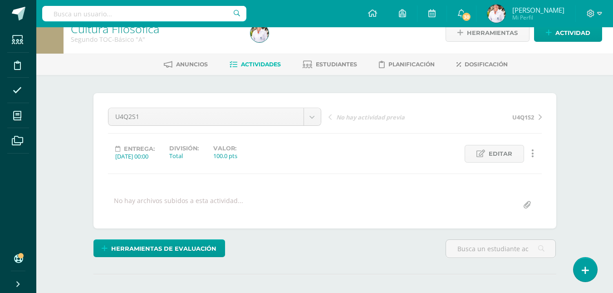
scroll to position [0, 0]
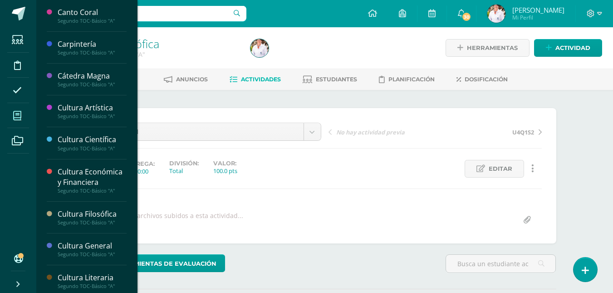
click at [20, 112] on icon at bounding box center [17, 115] width 8 height 9
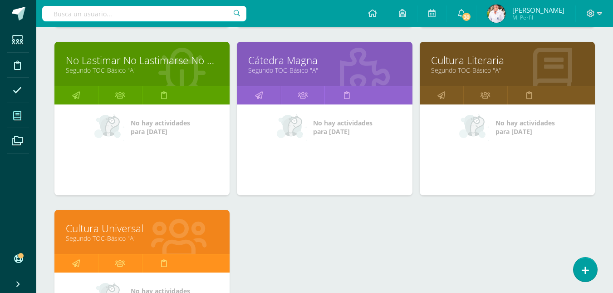
scroll to position [800, 0]
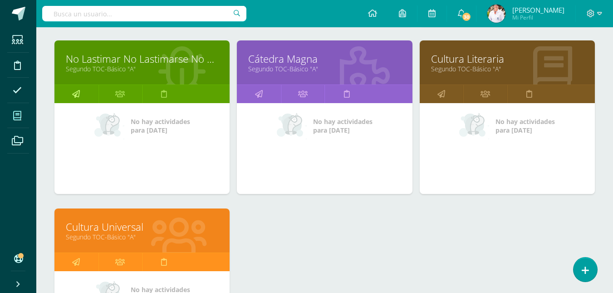
click at [79, 94] on icon at bounding box center [76, 94] width 8 height 18
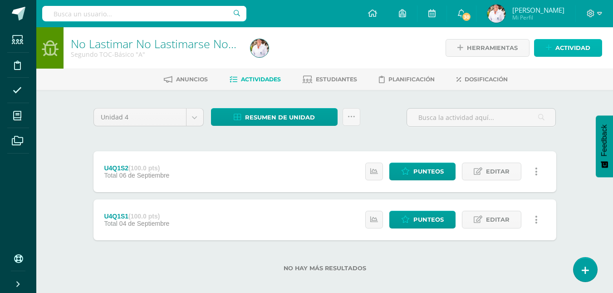
click at [581, 45] on span "Actividad" at bounding box center [573, 47] width 35 height 17
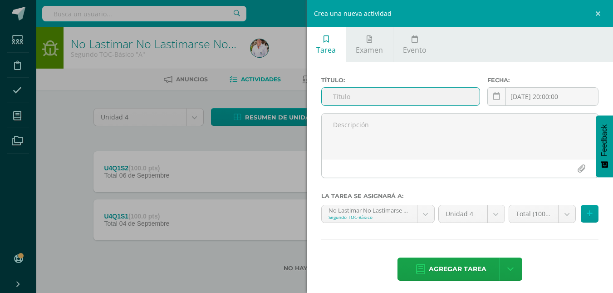
click at [364, 96] on input "text" at bounding box center [401, 97] width 158 height 18
paste input "U4Q2S1"
type input "U4Q2S1"
click at [587, 215] on icon at bounding box center [590, 214] width 6 height 8
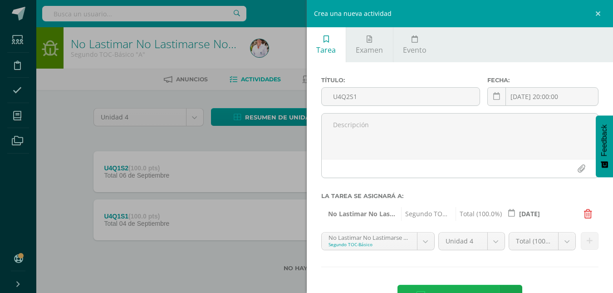
click at [473, 288] on span "Agregar tarea" at bounding box center [458, 296] width 58 height 22
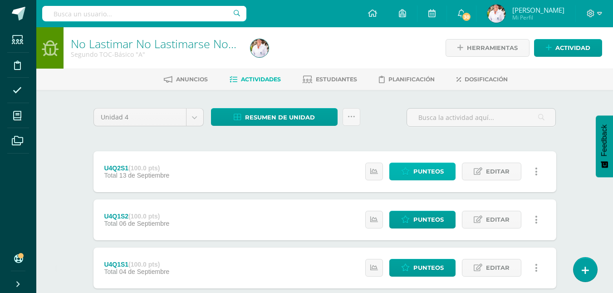
click at [437, 169] on span "Punteos" at bounding box center [428, 171] width 30 height 17
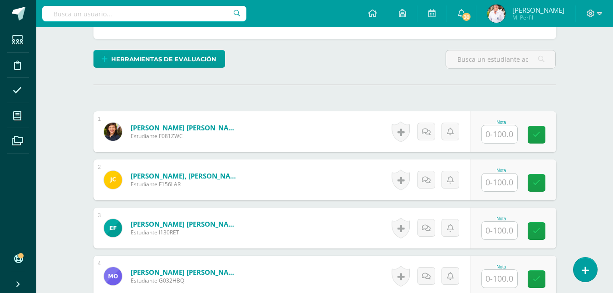
scroll to position [213, 0]
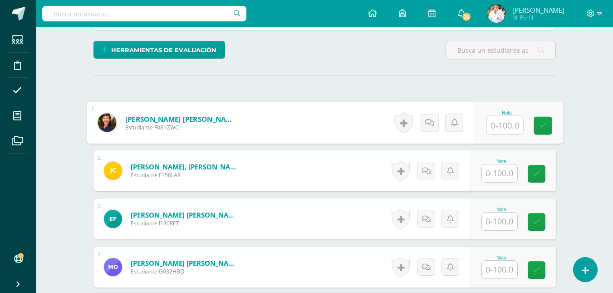
click at [501, 128] on input "text" at bounding box center [505, 125] width 36 height 18
type input "100"
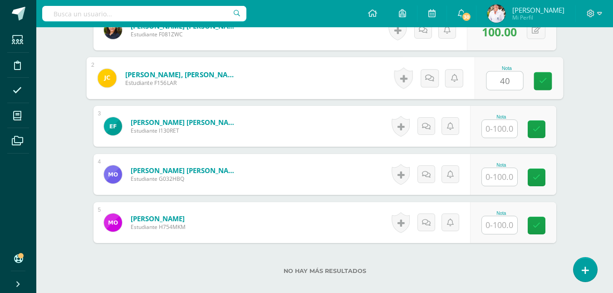
scroll to position [318, 0]
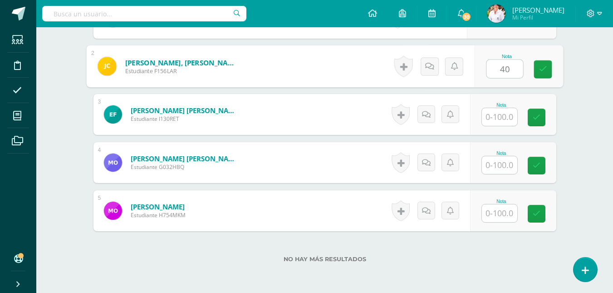
type input "40"
click at [503, 118] on input "text" at bounding box center [499, 117] width 35 height 18
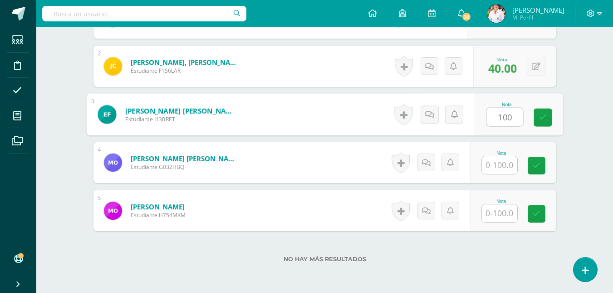
type input "100"
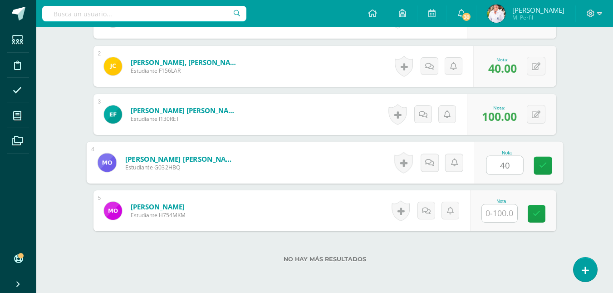
type input "40"
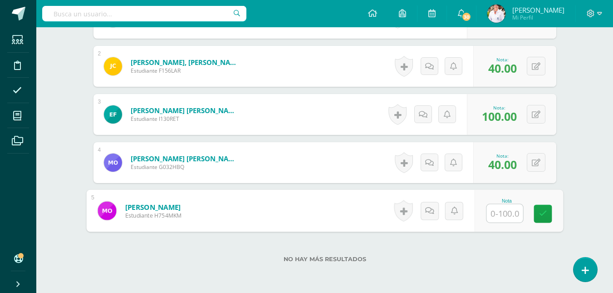
type input "1"
type input "80"
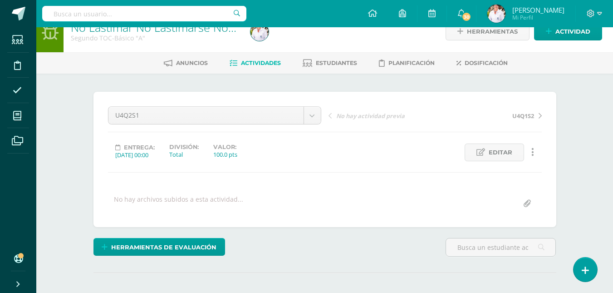
scroll to position [0, 0]
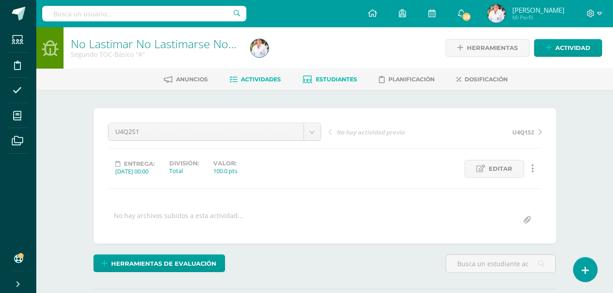
click at [333, 80] on span "Estudiantes" at bounding box center [336, 79] width 41 height 7
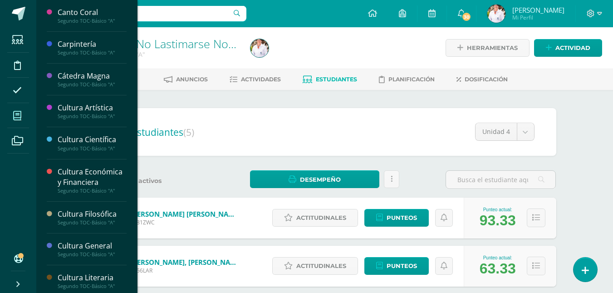
click at [17, 115] on icon at bounding box center [17, 115] width 8 height 9
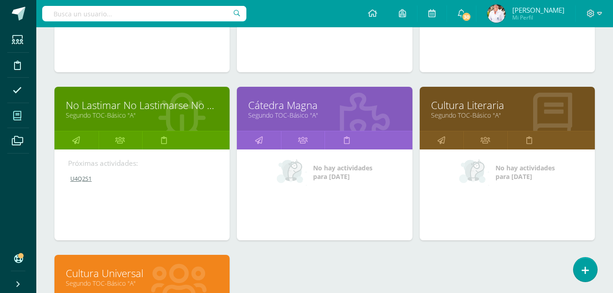
scroll to position [755, 0]
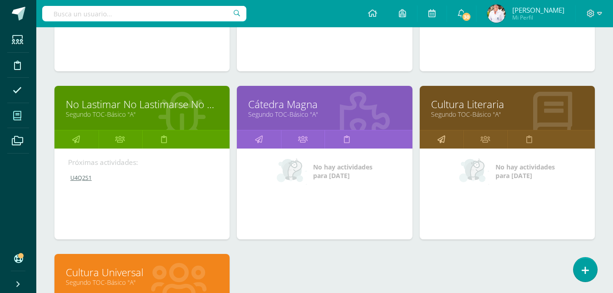
click at [441, 140] on icon at bounding box center [442, 139] width 8 height 18
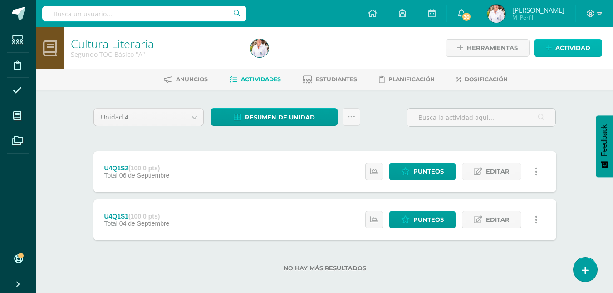
click at [568, 45] on span "Actividad" at bounding box center [573, 47] width 35 height 17
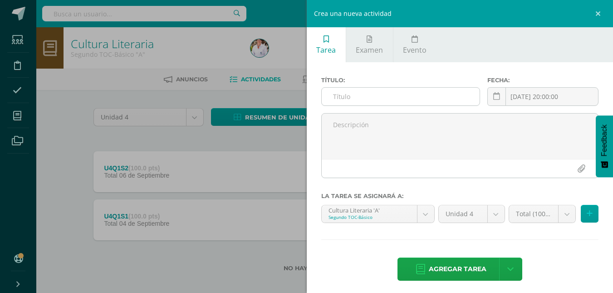
click at [359, 94] on input "text" at bounding box center [401, 97] width 158 height 18
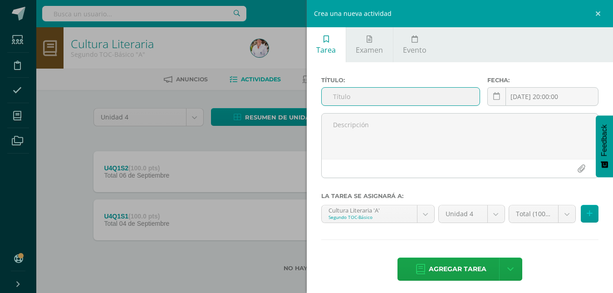
paste input "U4Q2S1"
type input "U4Q2S1"
click at [587, 216] on button at bounding box center [590, 214] width 18 height 18
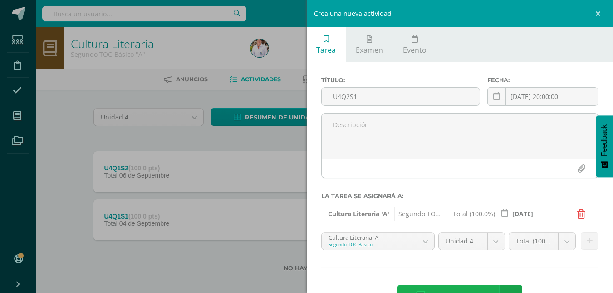
click at [453, 288] on span "Agregar tarea" at bounding box center [458, 296] width 58 height 22
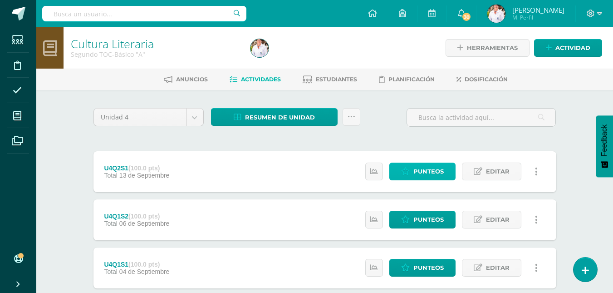
click at [435, 170] on span "Punteos" at bounding box center [428, 171] width 30 height 17
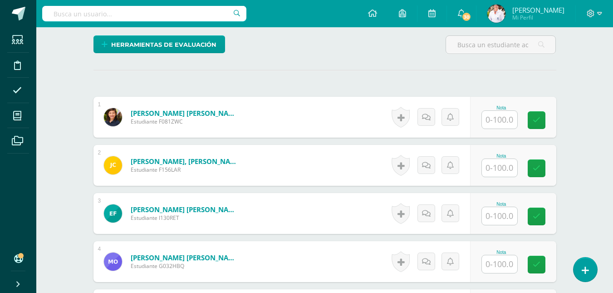
scroll to position [227, 0]
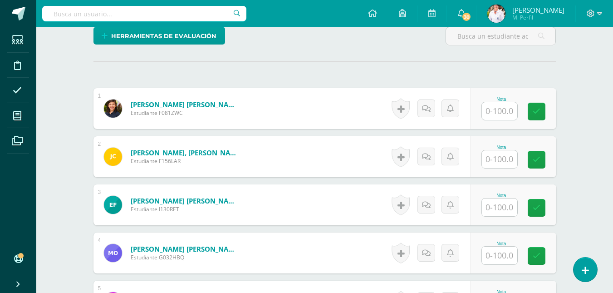
click at [502, 108] on input "text" at bounding box center [499, 111] width 35 height 18
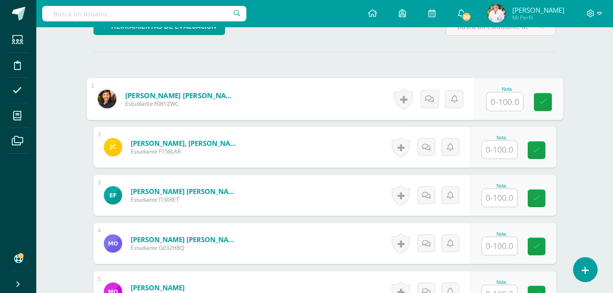
scroll to position [227, 0]
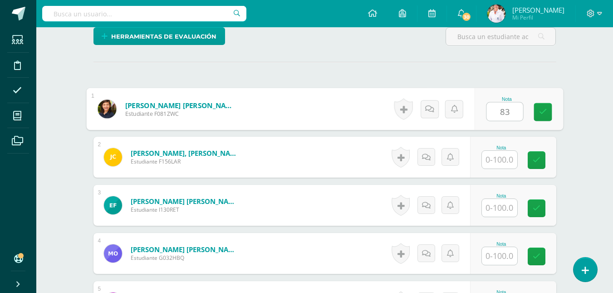
type input "83"
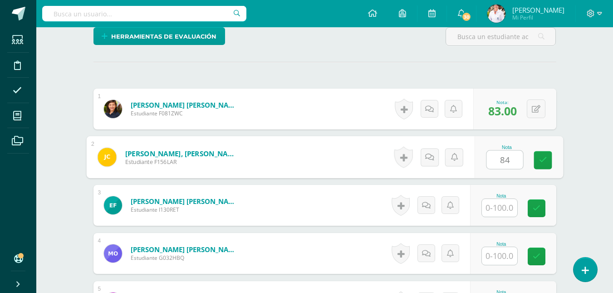
type input "84"
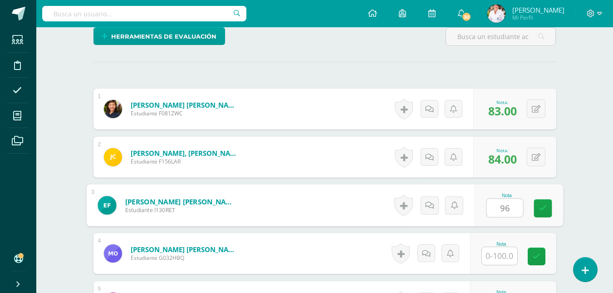
type input "96"
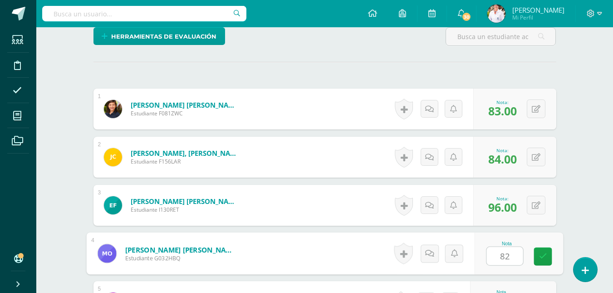
type input "82"
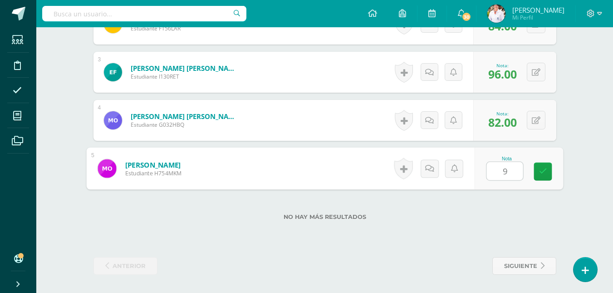
type input "90"
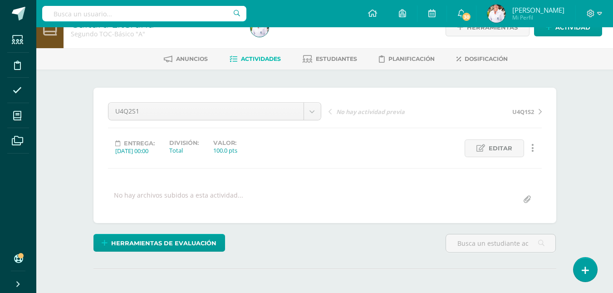
scroll to position [0, 0]
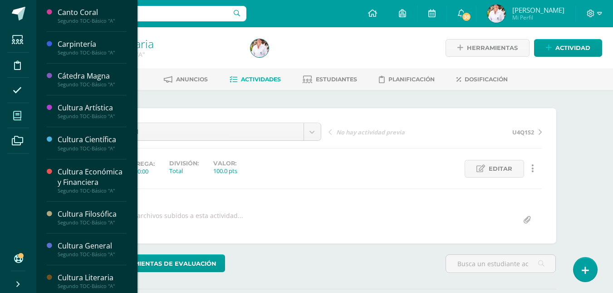
click at [15, 116] on icon at bounding box center [17, 115] width 8 height 9
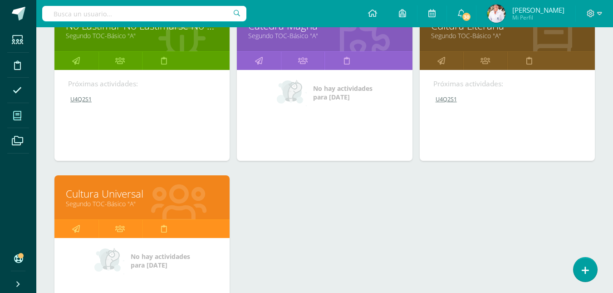
scroll to position [891, 0]
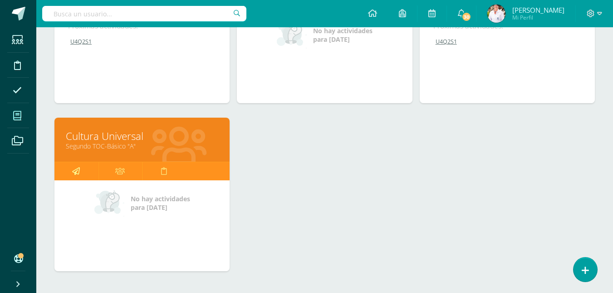
click at [72, 172] on icon at bounding box center [76, 171] width 8 height 18
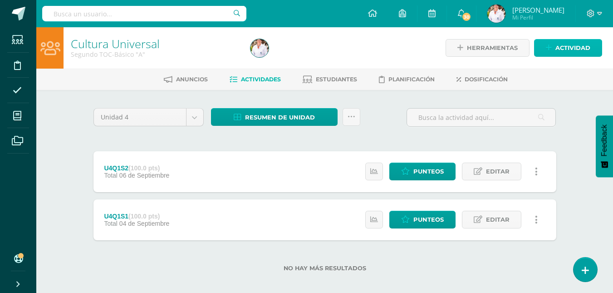
click at [579, 47] on span "Actividad" at bounding box center [573, 47] width 35 height 17
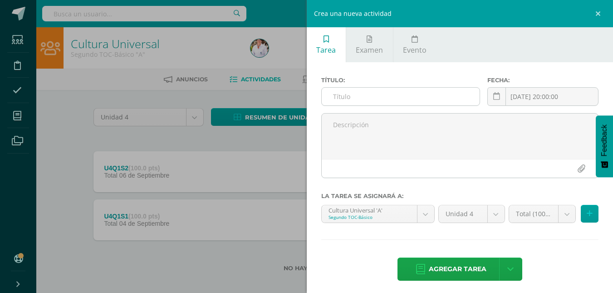
click at [346, 92] on input "text" at bounding box center [401, 97] width 158 height 18
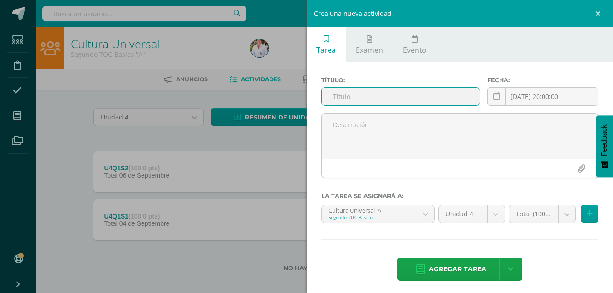
paste input "U4Q2S1"
type input "U4Q2S1"
click at [587, 215] on icon at bounding box center [590, 214] width 6 height 8
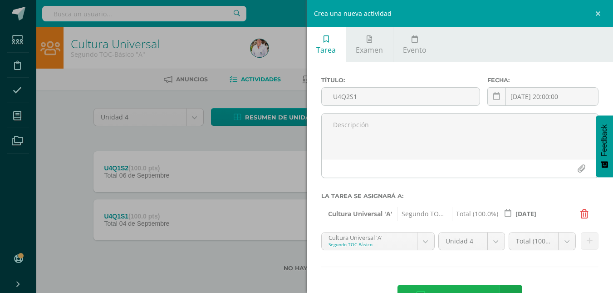
click at [451, 289] on span "Agregar tarea" at bounding box center [458, 296] width 58 height 22
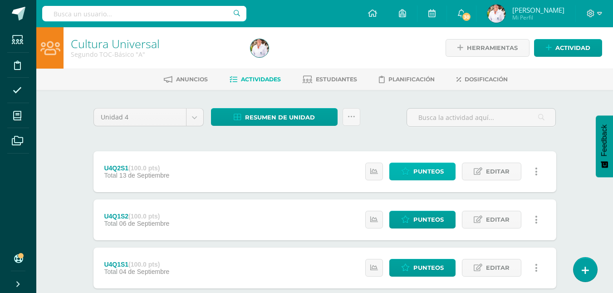
click at [430, 174] on span "Punteos" at bounding box center [428, 171] width 30 height 17
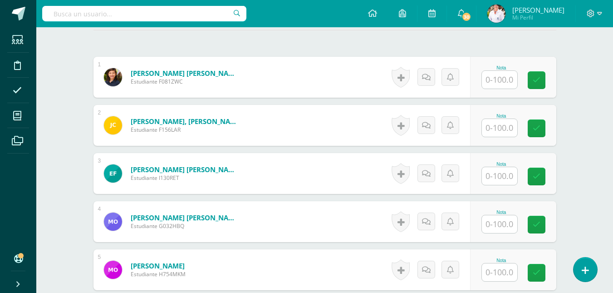
scroll to position [265, 0]
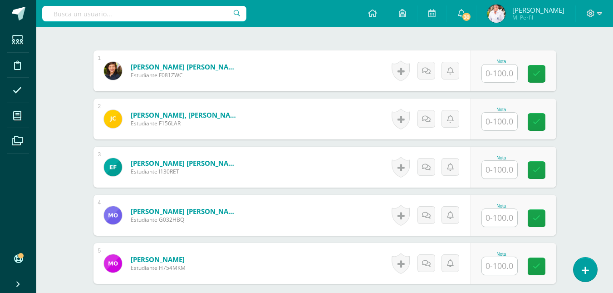
click at [501, 75] on input "text" at bounding box center [499, 73] width 35 height 18
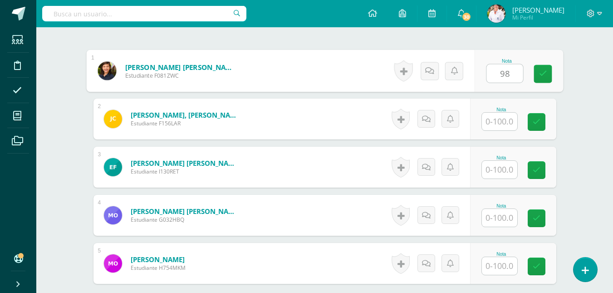
type input "98"
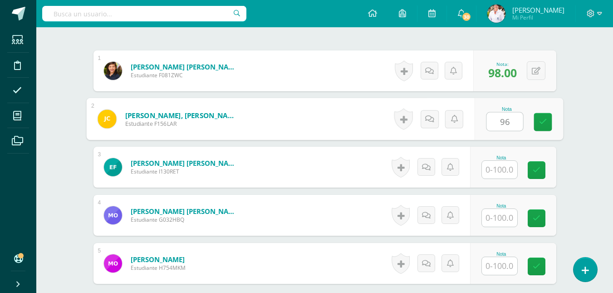
type input "96"
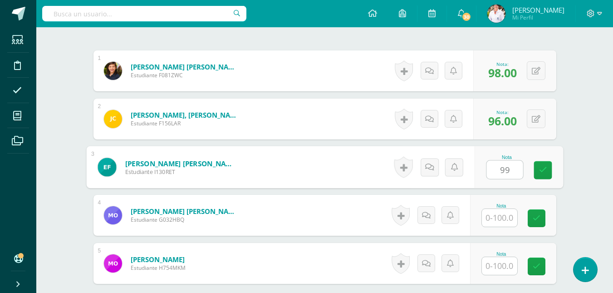
type input "99"
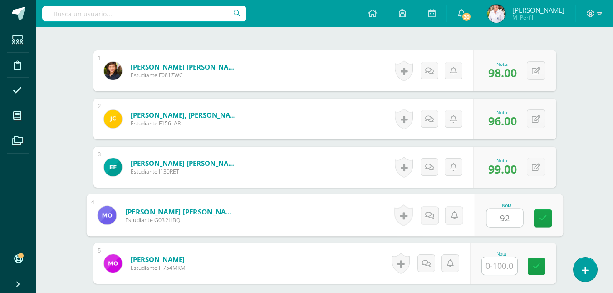
type input "92"
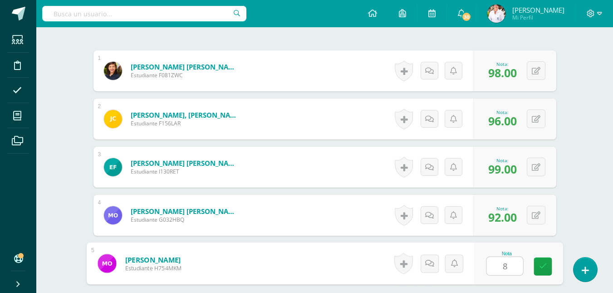
type input "80"
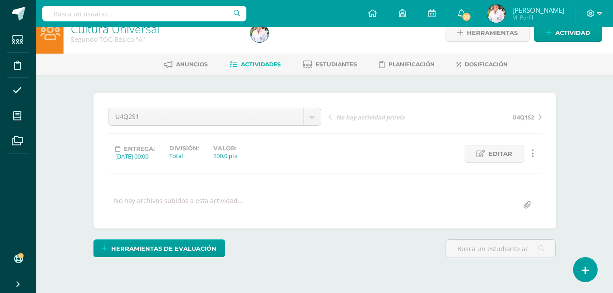
scroll to position [0, 0]
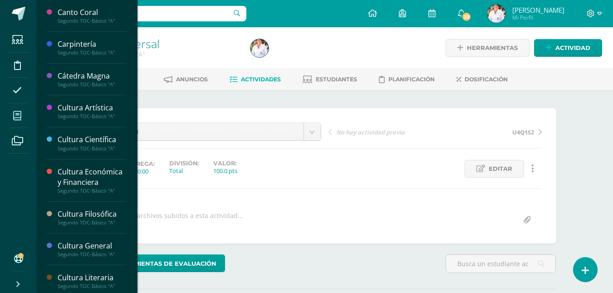
click at [18, 119] on icon at bounding box center [17, 115] width 8 height 9
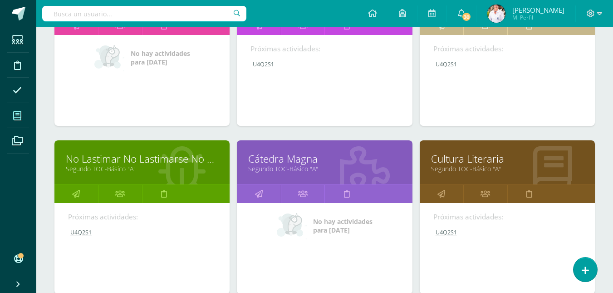
scroll to position [726, 0]
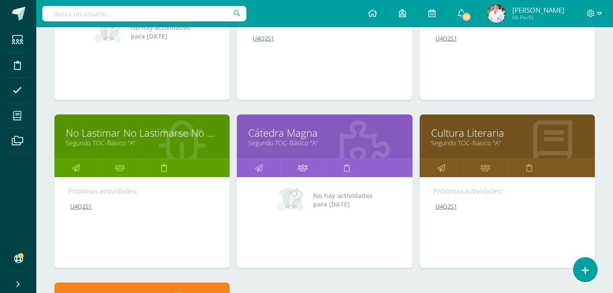
click at [300, 167] on icon at bounding box center [303, 168] width 10 height 18
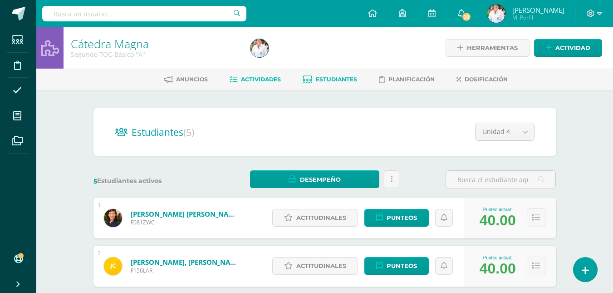
click at [258, 79] on span "Actividades" at bounding box center [261, 79] width 40 height 7
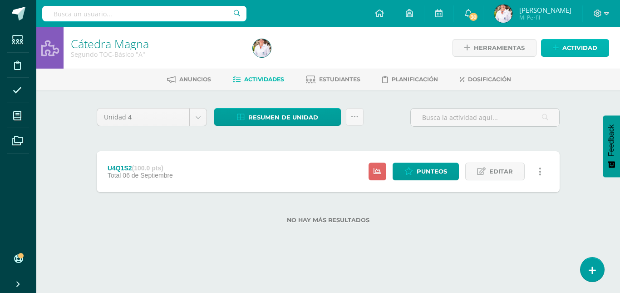
click at [572, 51] on span "Actividad" at bounding box center [579, 47] width 35 height 17
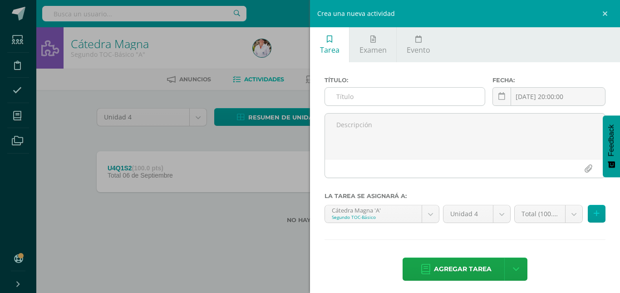
click at [370, 96] on input "text" at bounding box center [405, 97] width 160 height 18
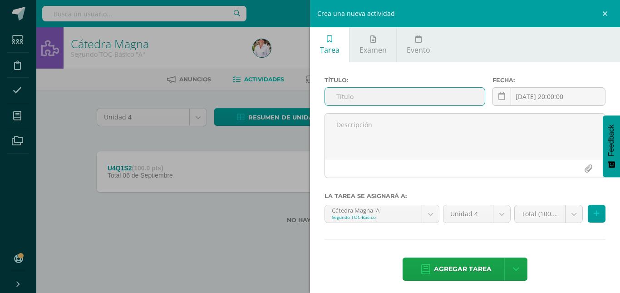
paste input "U4Q2S1"
type input "U4Q2S1"
click at [588, 216] on button at bounding box center [597, 214] width 18 height 18
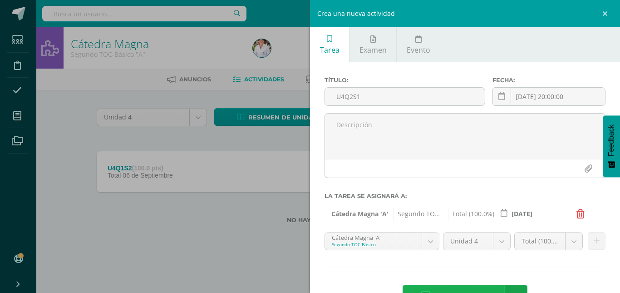
click at [459, 290] on span "Agregar tarea" at bounding box center [463, 296] width 58 height 22
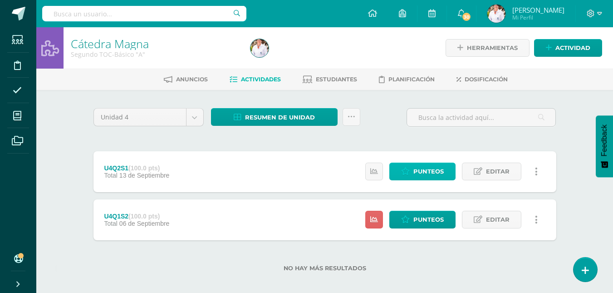
click at [430, 169] on span "Punteos" at bounding box center [428, 171] width 30 height 17
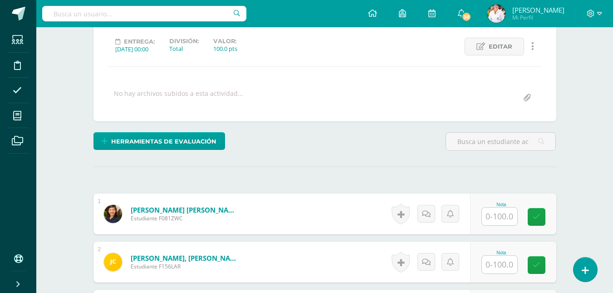
scroll to position [123, 0]
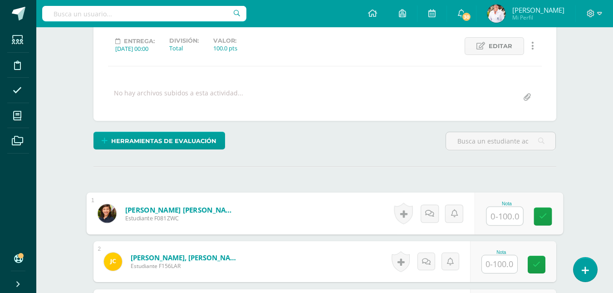
click at [510, 212] on input "text" at bounding box center [505, 216] width 36 height 18
type input "80"
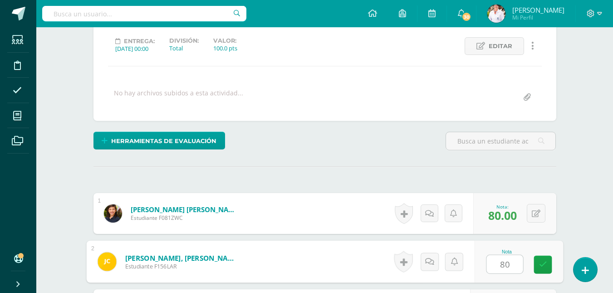
type input "80"
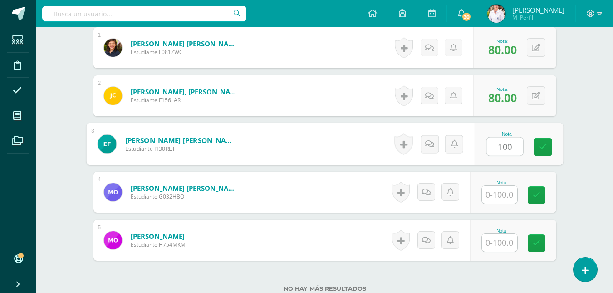
type input "100"
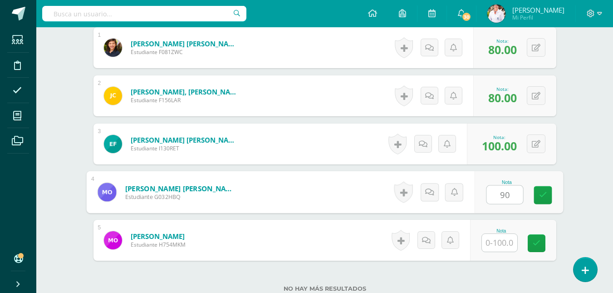
type input "90"
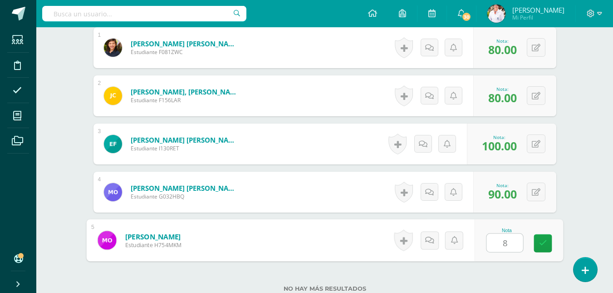
type input "80"
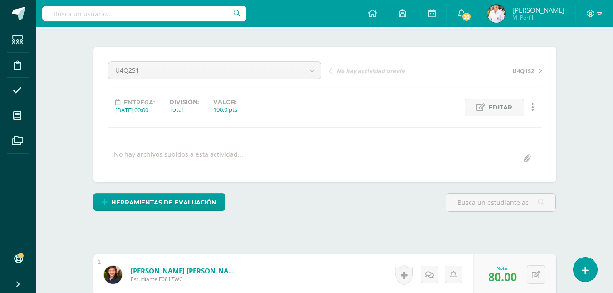
scroll to position [0, 0]
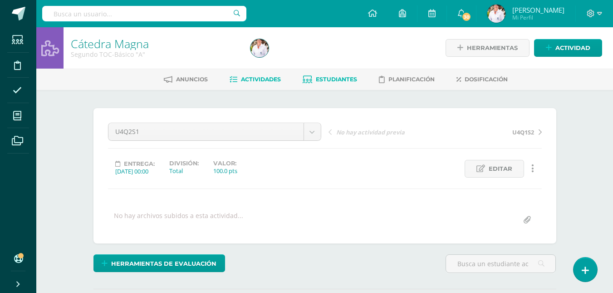
click at [330, 78] on span "Estudiantes" at bounding box center [336, 79] width 41 height 7
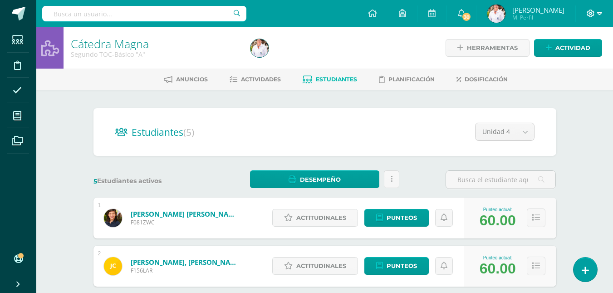
click at [600, 11] on icon at bounding box center [599, 14] width 5 height 8
click at [560, 63] on span "Cerrar sesión" at bounding box center [571, 61] width 41 height 9
